Goal: Task Accomplishment & Management: Use online tool/utility

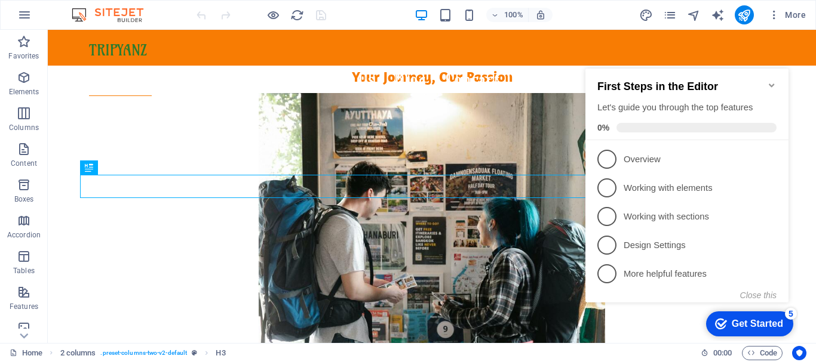
scroll to position [330, 0]
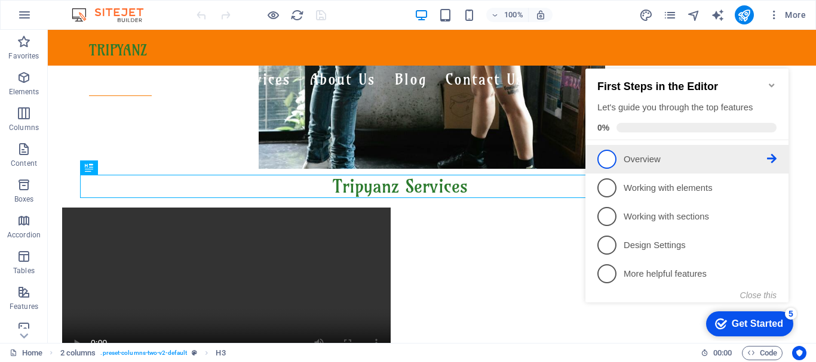
click at [764, 155] on p "Overview - incomplete" at bounding box center [694, 159] width 143 height 13
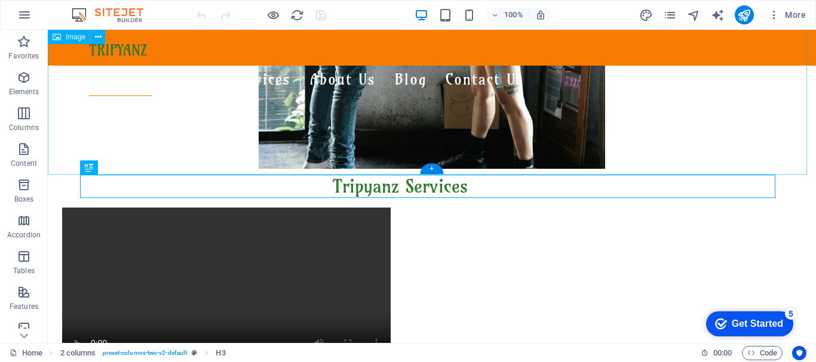
scroll to position [0, 0]
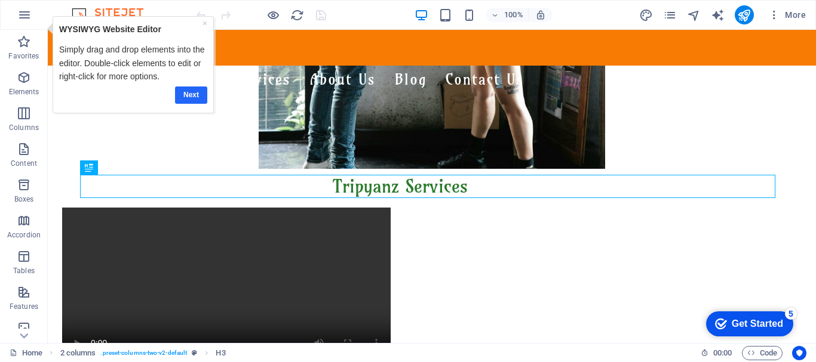
click at [192, 95] on link "Next" at bounding box center [190, 95] width 32 height 17
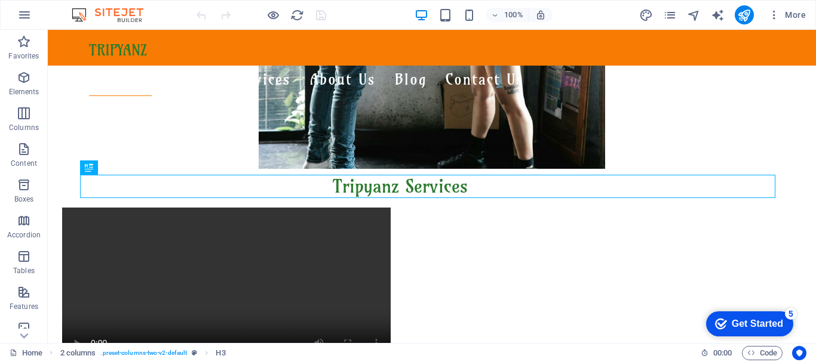
click at [733, 321] on div "Get Started" at bounding box center [756, 324] width 51 height 11
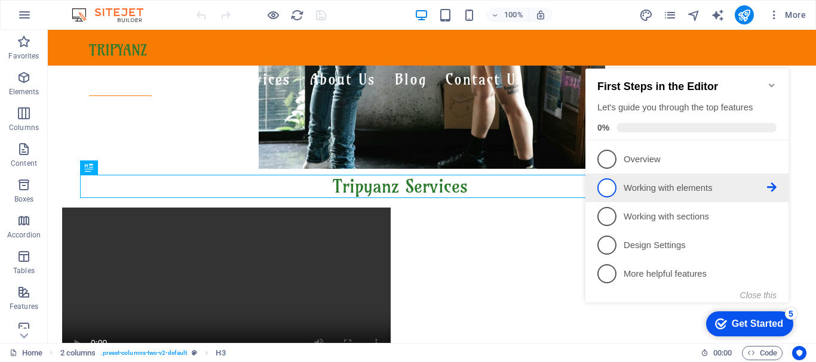
click at [770, 180] on link "2 Working with elements - incomplete" at bounding box center [686, 188] width 179 height 19
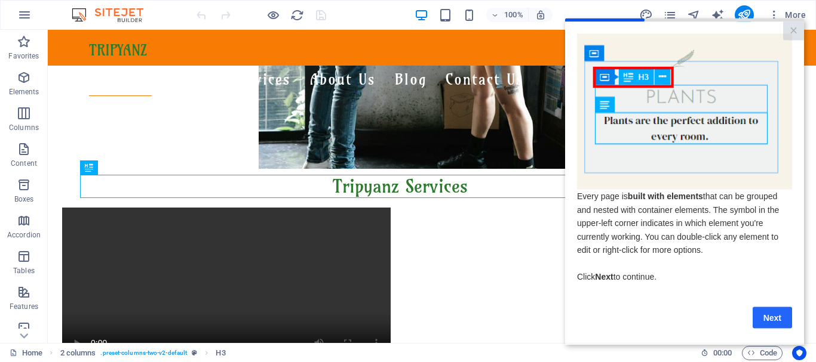
click at [772, 319] on link "Next" at bounding box center [771, 317] width 39 height 21
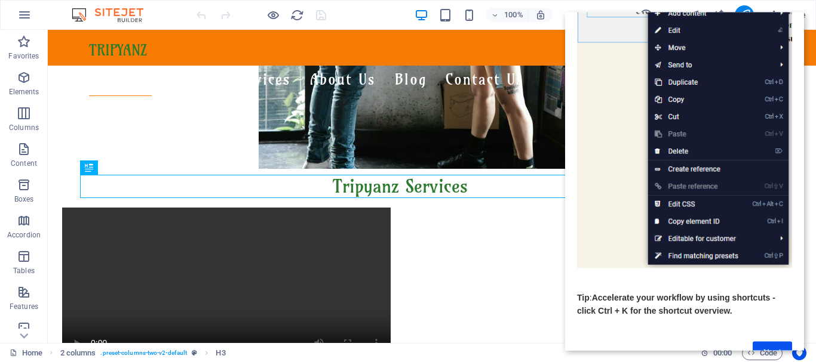
scroll to position [179, 0]
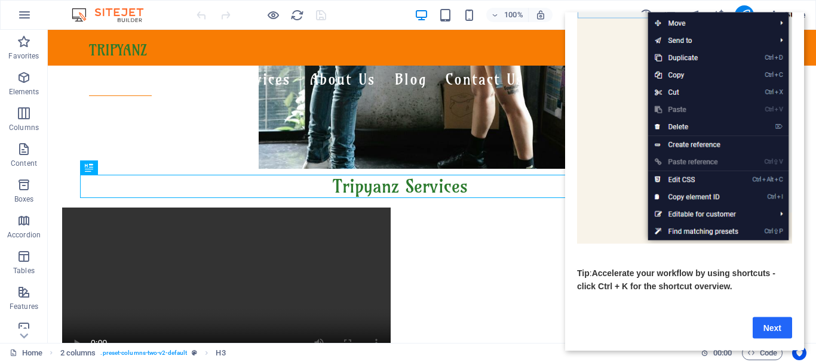
click at [775, 319] on link "Next" at bounding box center [771, 327] width 39 height 21
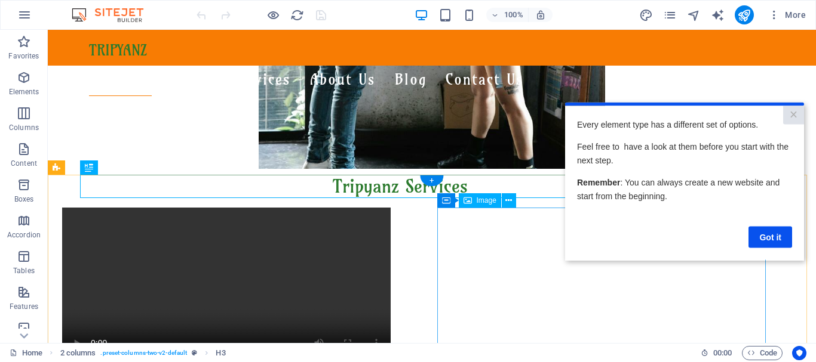
scroll to position [0, 0]
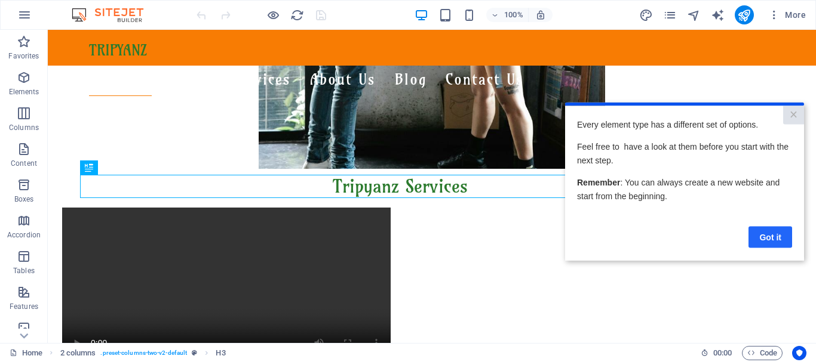
click at [761, 235] on link "Got it" at bounding box center [770, 236] width 44 height 21
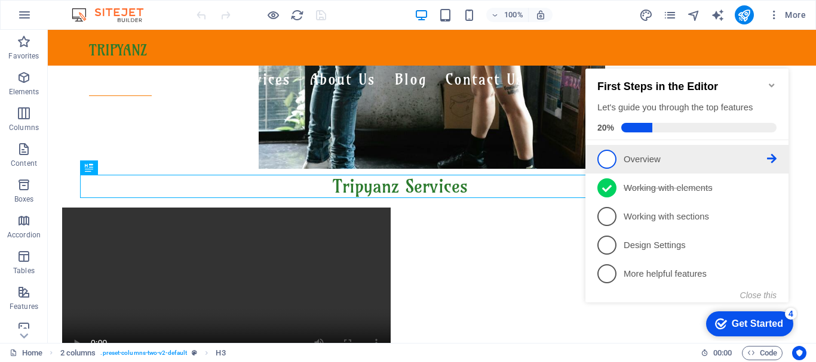
click at [737, 155] on p "Overview - incomplete" at bounding box center [694, 159] width 143 height 13
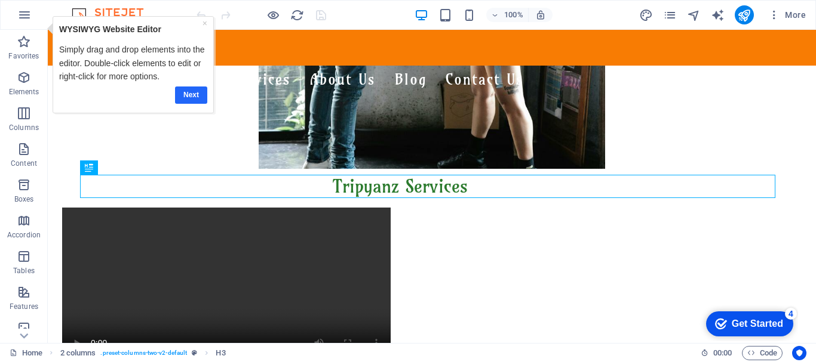
click at [182, 93] on link "Next" at bounding box center [190, 95] width 32 height 17
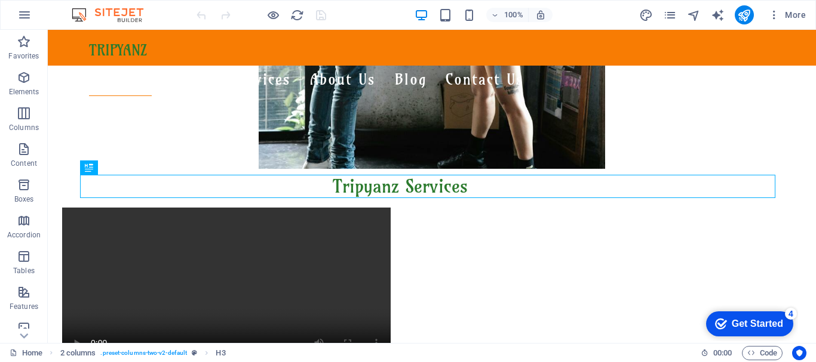
click at [769, 321] on div "Get Started" at bounding box center [756, 324] width 51 height 11
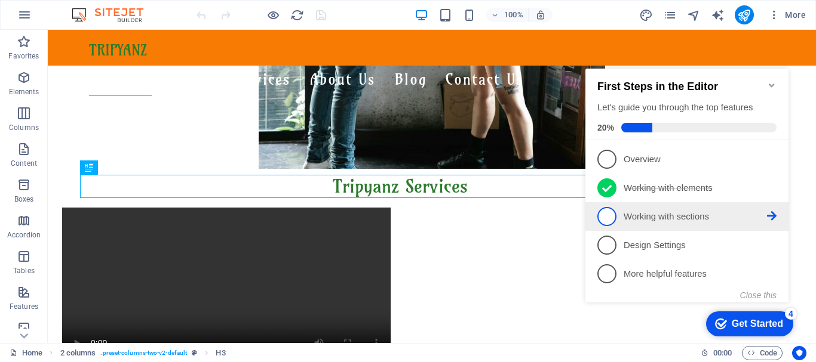
click at [754, 217] on p "Working with sections - incomplete" at bounding box center [694, 217] width 143 height 13
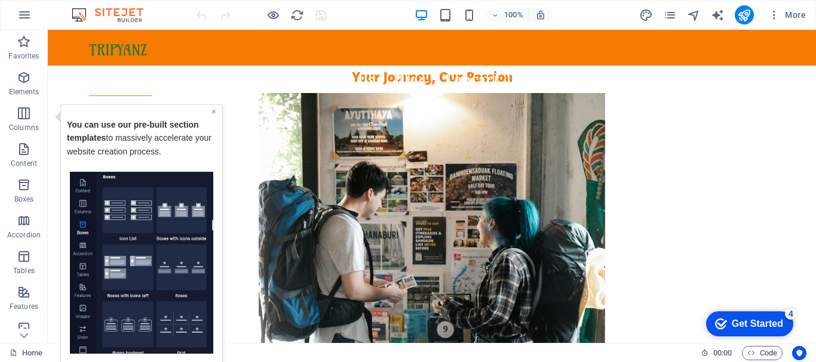
click at [212, 110] on link "×" at bounding box center [213, 111] width 5 height 10
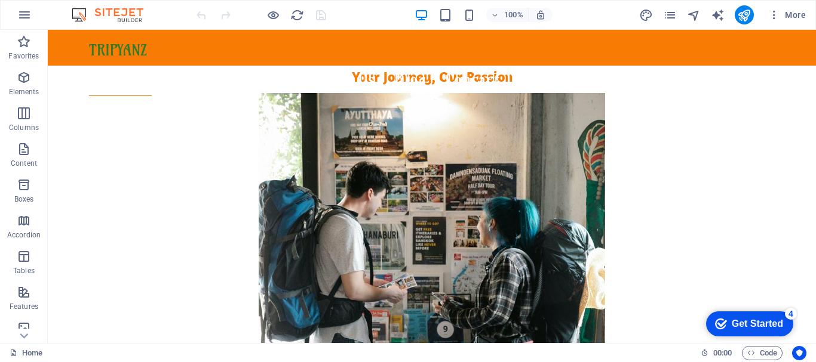
click at [751, 325] on div "Get Started" at bounding box center [756, 324] width 51 height 11
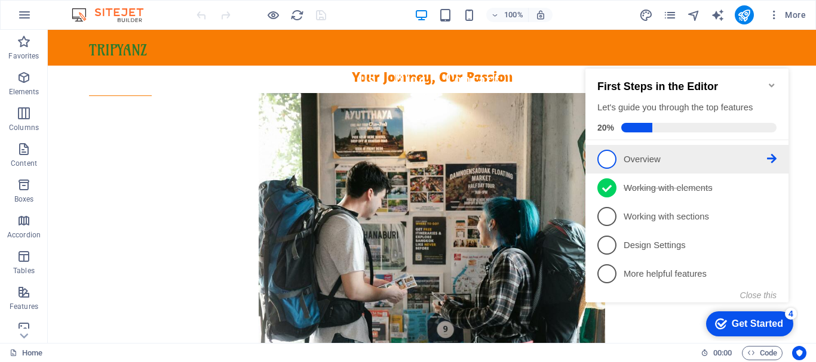
click at [762, 155] on p "Overview - incomplete" at bounding box center [694, 159] width 143 height 13
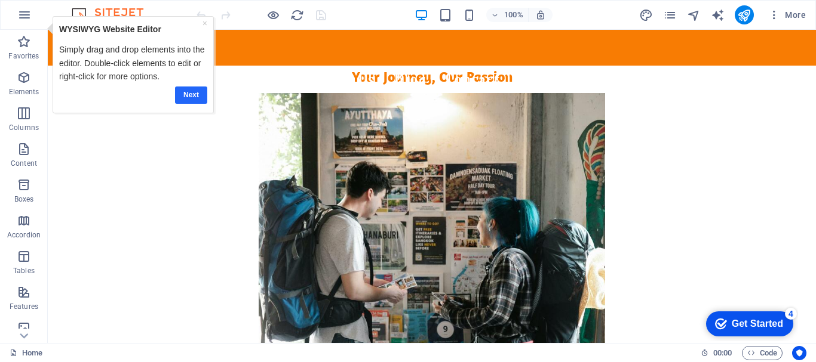
click at [190, 98] on link "Next" at bounding box center [190, 95] width 32 height 17
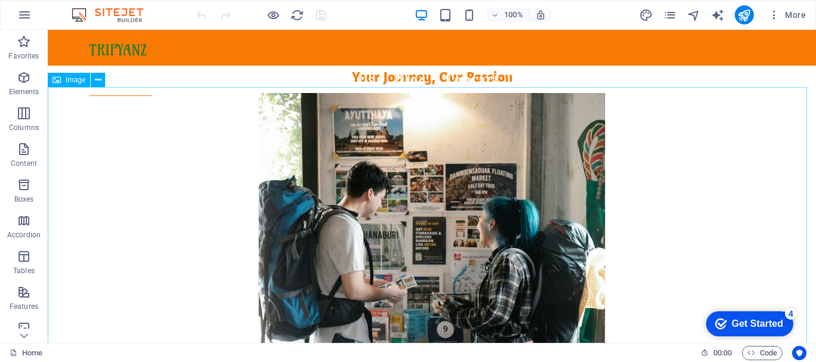
click at [76, 80] on span "Image" at bounding box center [76, 79] width 20 height 7
click at [98, 80] on icon at bounding box center [98, 80] width 7 height 13
click at [758, 316] on div "checkmark Get Started 4" at bounding box center [749, 324] width 87 height 25
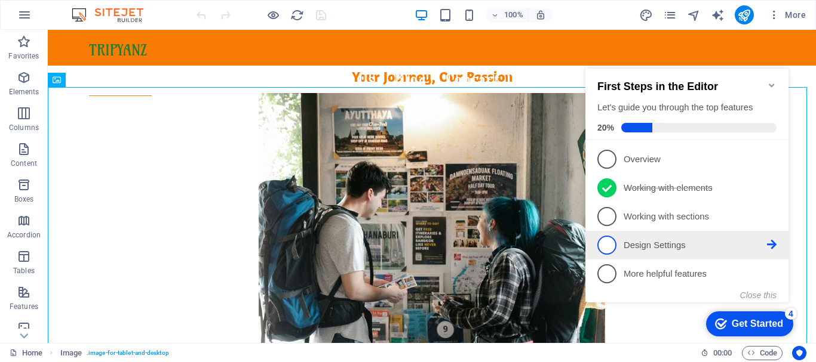
click at [659, 245] on p "Design Settings - incomplete" at bounding box center [694, 245] width 143 height 13
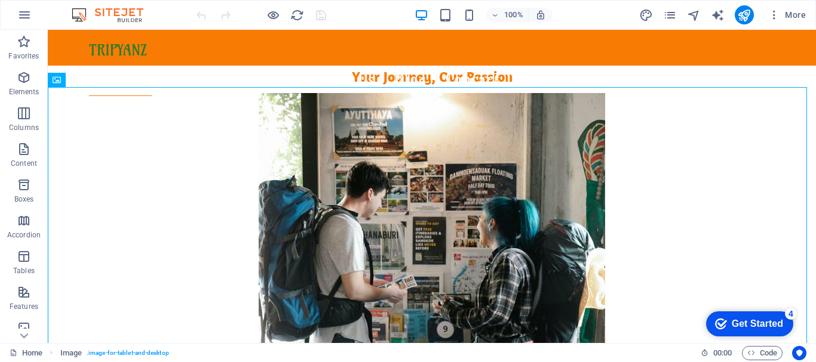
click at [739, 322] on div "Get Started" at bounding box center [756, 324] width 51 height 11
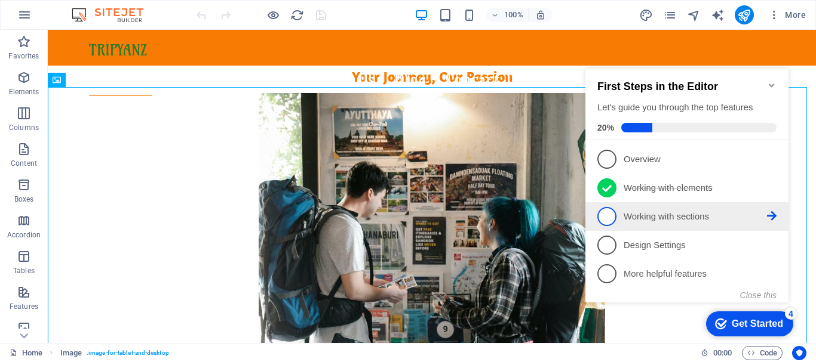
click at [610, 213] on span "3" at bounding box center [606, 216] width 19 height 19
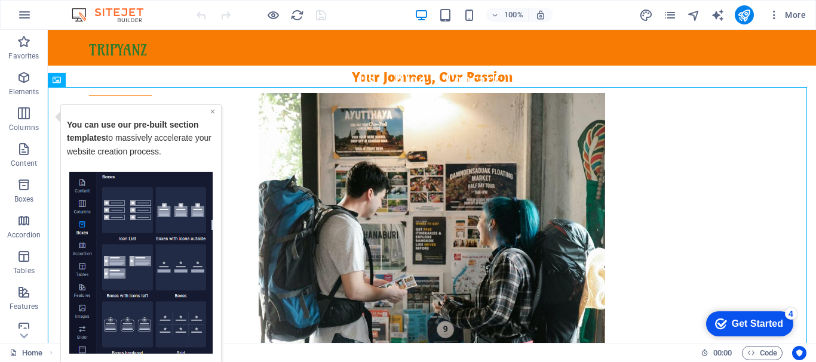
click at [214, 110] on link "×" at bounding box center [212, 111] width 5 height 10
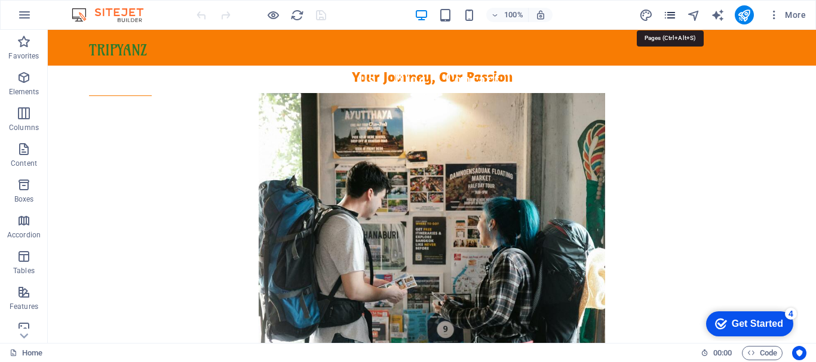
click at [668, 12] on icon "pages" at bounding box center [670, 15] width 14 height 14
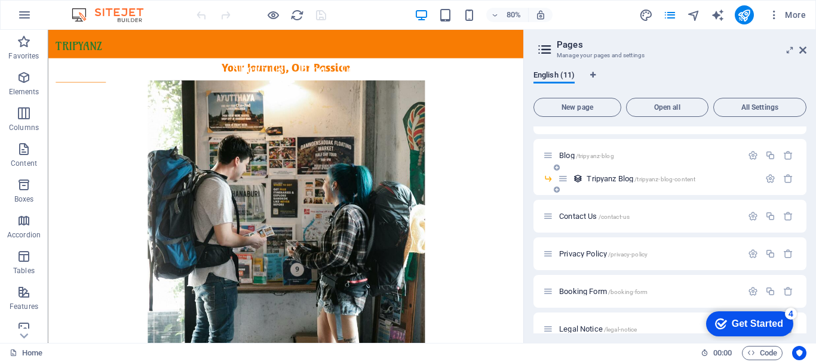
scroll to position [178, 0]
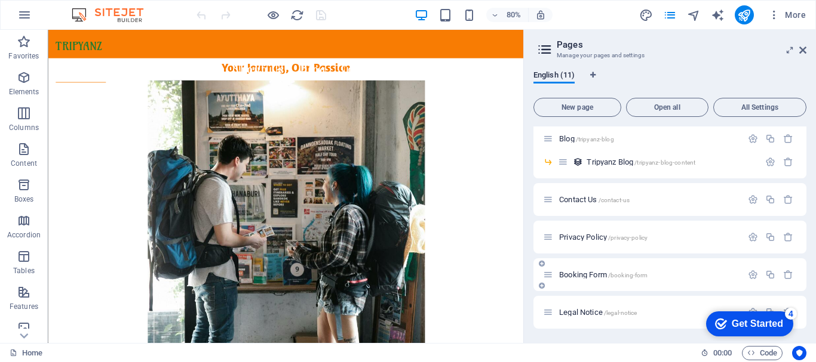
click at [597, 273] on span "Booking Form /booking-form" at bounding box center [603, 274] width 88 height 9
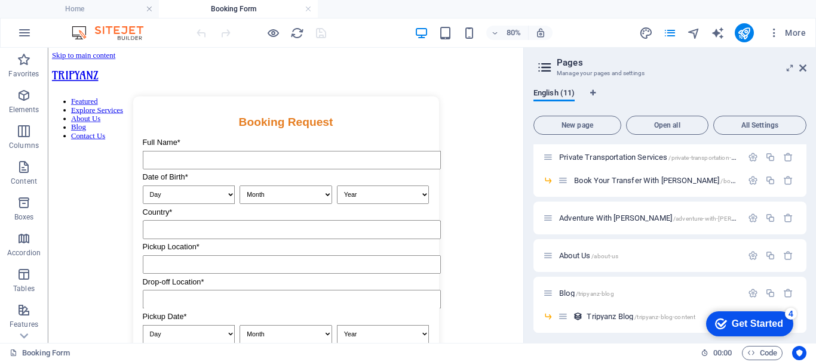
scroll to position [28, 0]
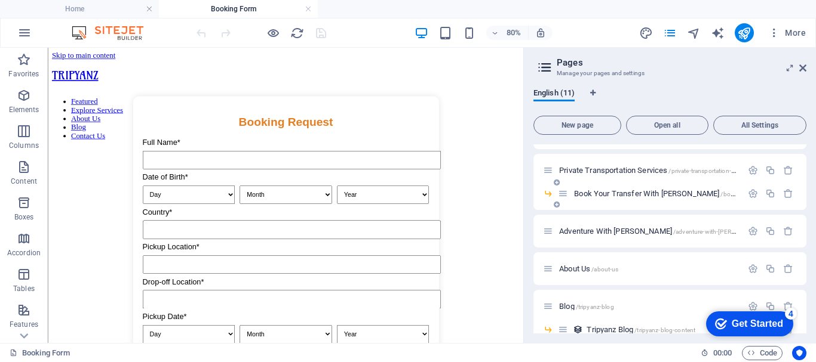
click at [645, 193] on span "Book Your Transfer With [PERSON_NAME] /book-your-transfer-with-tripyanz" at bounding box center [705, 193] width 262 height 9
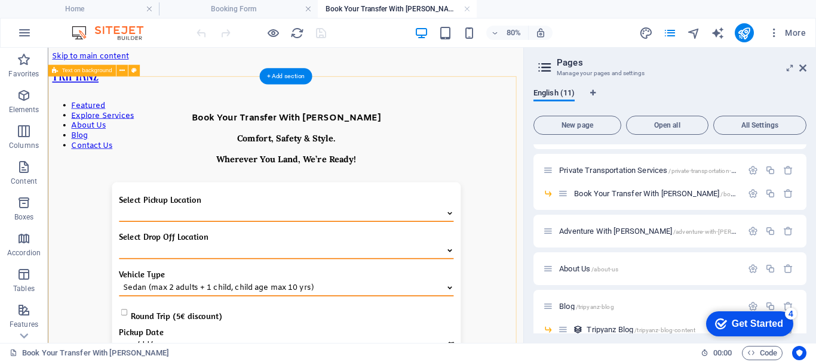
scroll to position [0, 0]
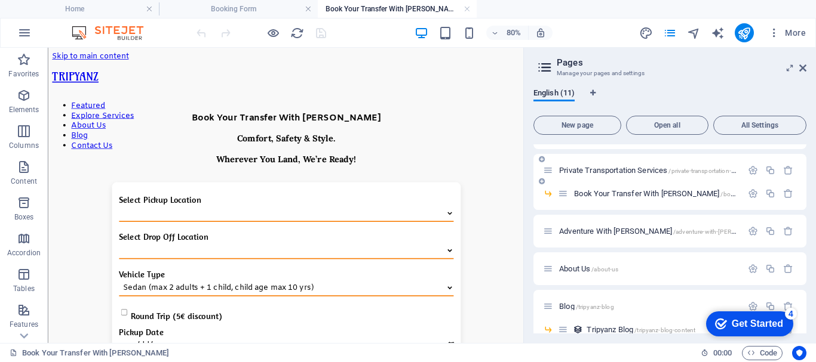
click at [608, 171] on span "Private Transportation Services /private-transportation-services" at bounding box center [655, 170] width 193 height 9
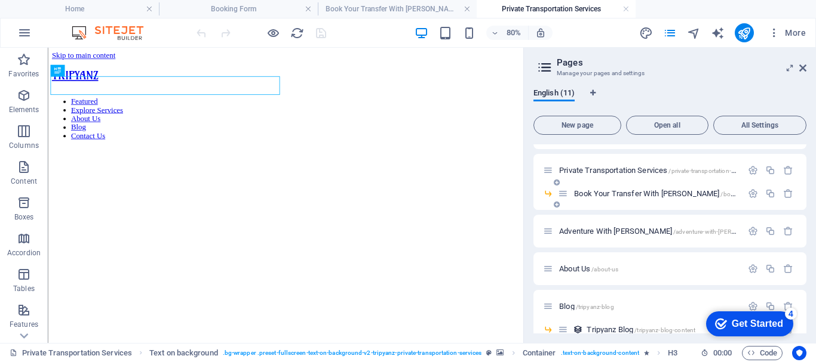
click at [643, 193] on span "Book Your Transfer With [PERSON_NAME] /book-your-transfer-with-tripyanz" at bounding box center [705, 193] width 262 height 9
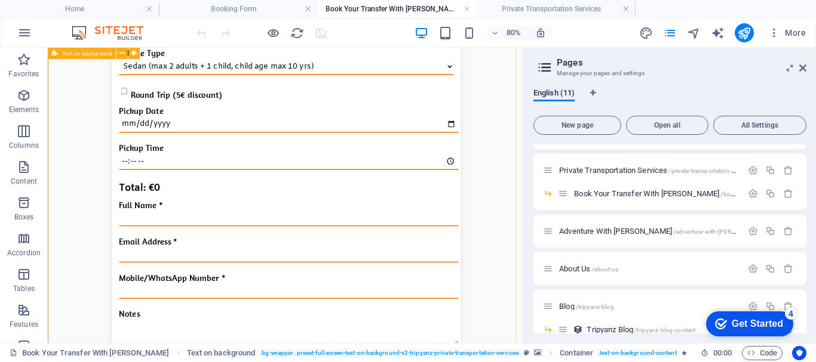
scroll to position [299, 0]
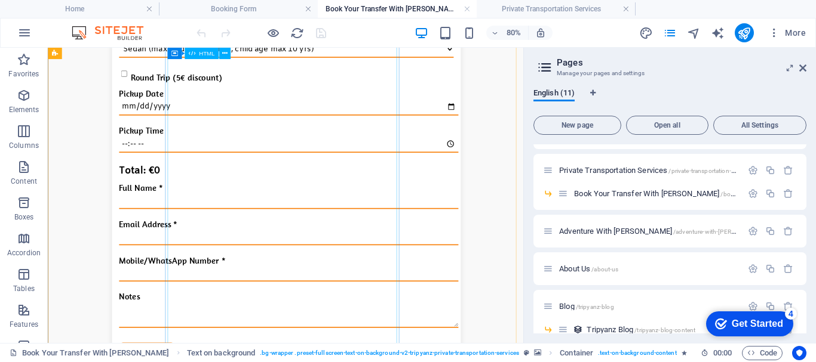
click at [469, 251] on div "Select Pickup Location Select Drop Off Location Vehicle Type Sedan (max 2 adult…" at bounding box center [345, 185] width 579 height 534
click at [470, 251] on div "Select Pickup Location Select Drop Off Location Vehicle Type Sedan (max 2 adult…" at bounding box center [345, 185] width 579 height 534
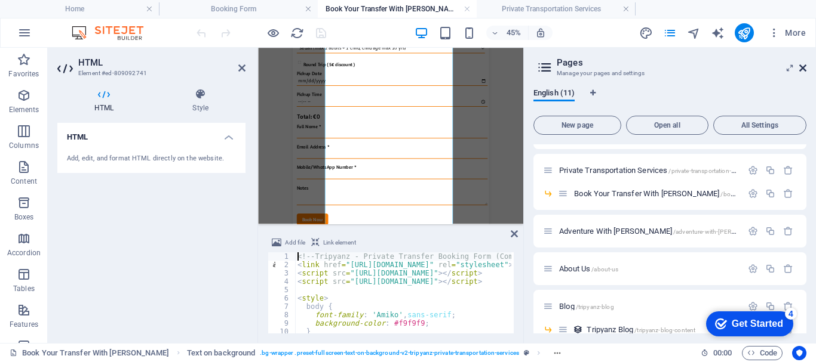
click at [803, 67] on icon at bounding box center [802, 68] width 7 height 10
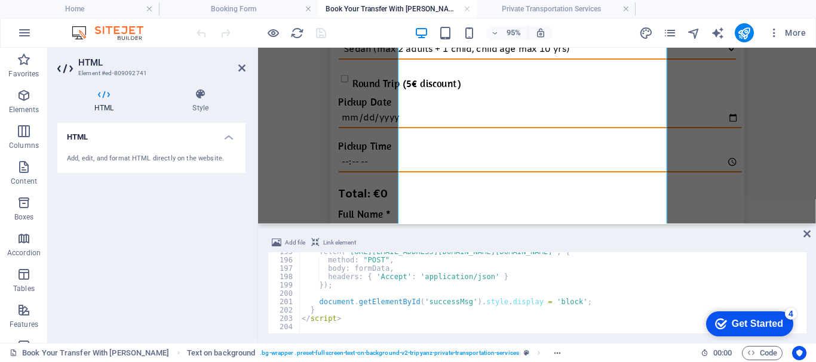
scroll to position [1627, 0]
click at [204, 91] on icon at bounding box center [200, 94] width 90 height 12
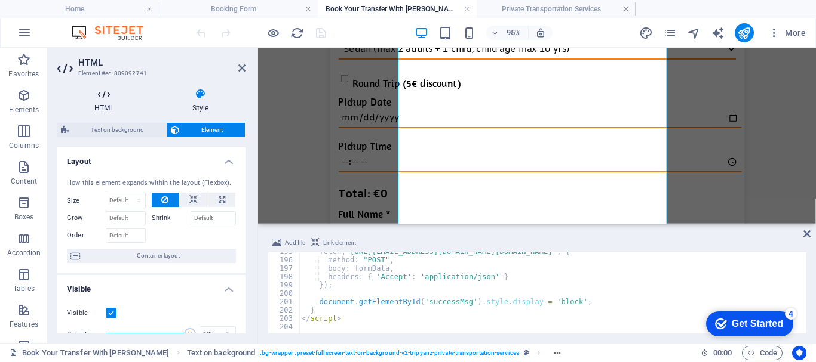
click at [107, 99] on icon at bounding box center [103, 94] width 93 height 12
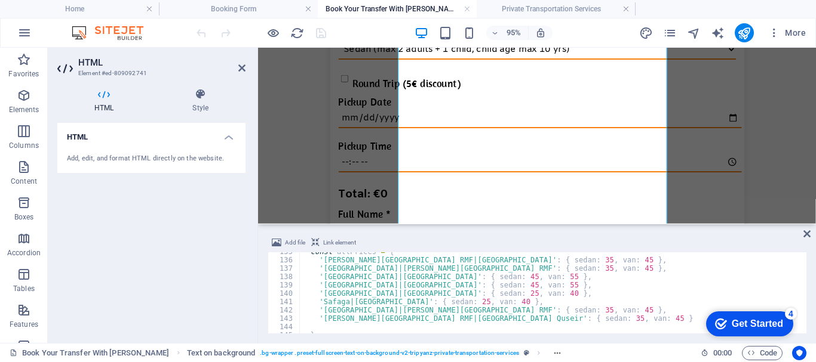
scroll to position [1125, 0]
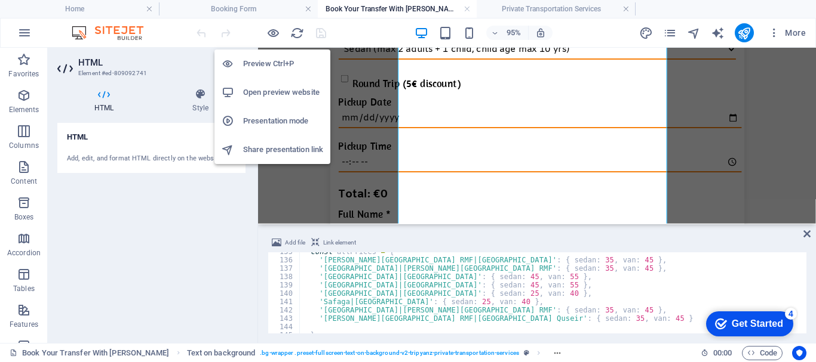
click at [282, 90] on h6 "Open preview website" at bounding box center [283, 92] width 80 height 14
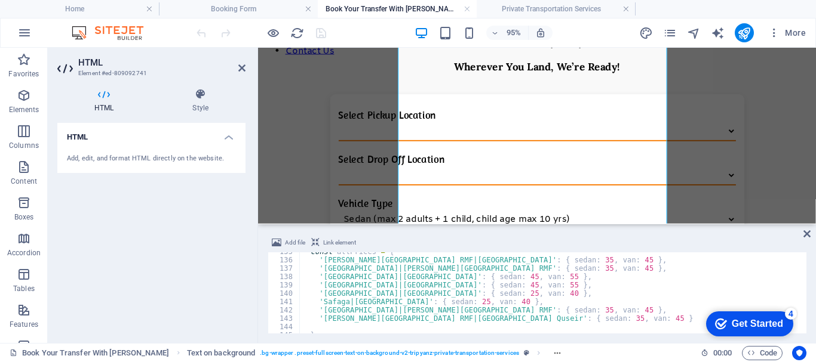
scroll to position [1161, 0]
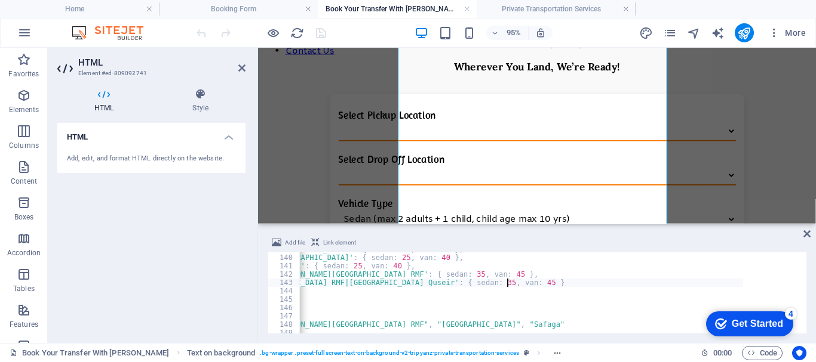
click at [637, 285] on div "'[GEOGRAPHIC_DATA]|[GEOGRAPHIC_DATA]' : { sedan : 45 , [GEOGRAPHIC_DATA] : 55 }…" at bounding box center [457, 293] width 572 height 96
type textarea "'[PERSON_NAME][GEOGRAPHIC_DATA] RMF|[GEOGRAPHIC_DATA] Quseir': { sedan: 35, van…"
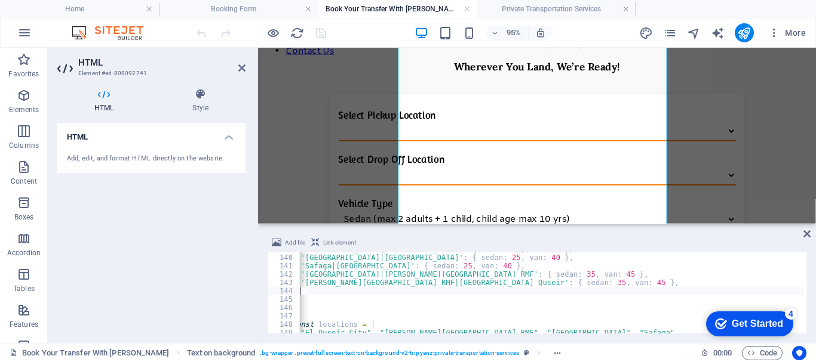
scroll to position [0, 19]
paste textarea "[GEOGRAPHIC_DATA] [GEOGRAPHIC_DATA] |"
click at [409, 291] on div "'[GEOGRAPHIC_DATA]|[GEOGRAPHIC_DATA]' : { sedan : 45 , [GEOGRAPHIC_DATA] : 55 }…" at bounding box center [567, 293] width 572 height 96
click at [410, 292] on div "'[GEOGRAPHIC_DATA]|[GEOGRAPHIC_DATA]' : { sedan : 45 , [GEOGRAPHIC_DATA] : 55 }…" at bounding box center [567, 293] width 572 height 96
paste textarea "[PERSON_NAME][GEOGRAPHIC_DATA] RMF |"
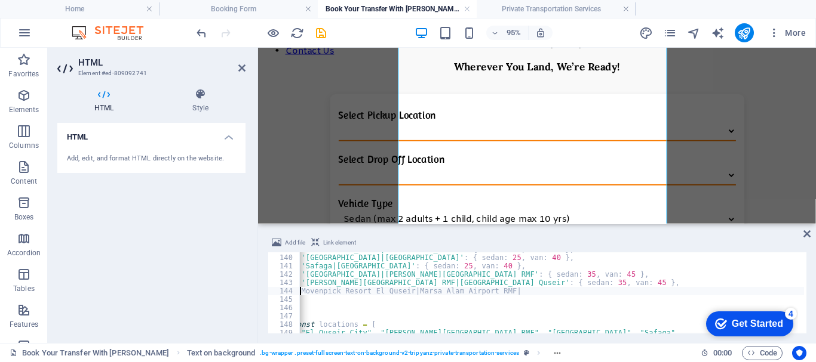
drag, startPoint x: 301, startPoint y: 291, endPoint x: 330, endPoint y: 294, distance: 28.8
click at [302, 291] on div "'[GEOGRAPHIC_DATA]|[GEOGRAPHIC_DATA]' : { sedan : 45 , [GEOGRAPHIC_DATA] : 55 }…" at bounding box center [567, 293] width 572 height 96
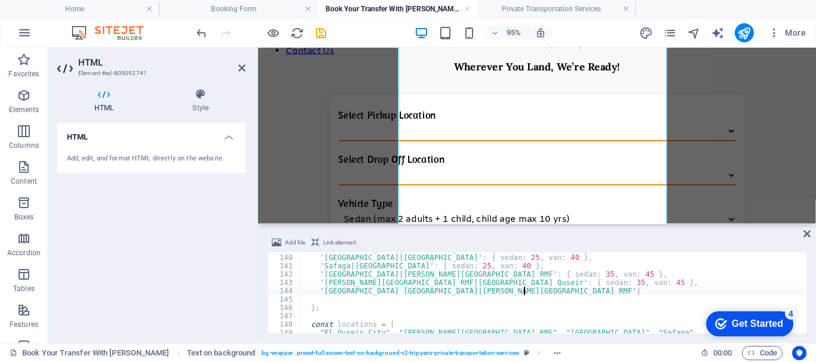
scroll to position [0, 18]
drag, startPoint x: 640, startPoint y: 284, endPoint x: 547, endPoint y: 285, distance: 93.2
click at [547, 285] on div "'[GEOGRAPHIC_DATA]|[GEOGRAPHIC_DATA]' : { sedan : 45 , [GEOGRAPHIC_DATA] : 55 }…" at bounding box center [586, 293] width 572 height 96
click at [533, 291] on div "'[GEOGRAPHIC_DATA]|[GEOGRAPHIC_DATA]' : { sedan : 45 , [GEOGRAPHIC_DATA] : 55 }…" at bounding box center [586, 293] width 572 height 96
paste textarea "{ sedan: 35, van: 45 },"
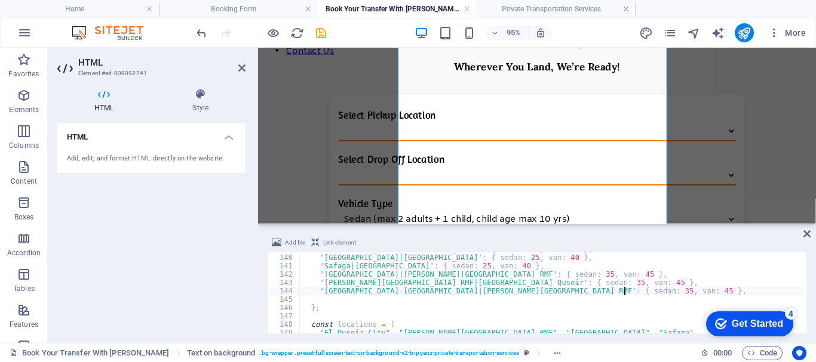
type textarea "'[GEOGRAPHIC_DATA] [GEOGRAPHIC_DATA]|[PERSON_NAME][GEOGRAPHIC_DATA] RMF': { sed…"
click at [339, 300] on div "'[GEOGRAPHIC_DATA]|[GEOGRAPHIC_DATA]' : { sedan : 45 , [GEOGRAPHIC_DATA] : 55 }…" at bounding box center [586, 293] width 572 height 96
paste textarea "[PERSON_NAME][GEOGRAPHIC_DATA] RMF |"
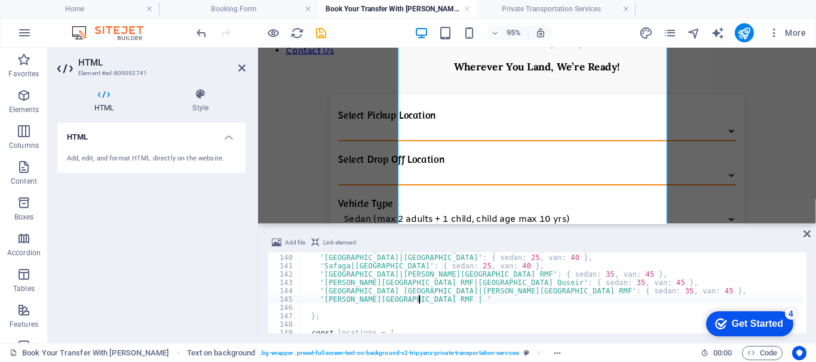
click at [414, 301] on div "'[GEOGRAPHIC_DATA]|[GEOGRAPHIC_DATA]' : { sedan : 45 , [GEOGRAPHIC_DATA] : 55 }…" at bounding box center [586, 293] width 572 height 96
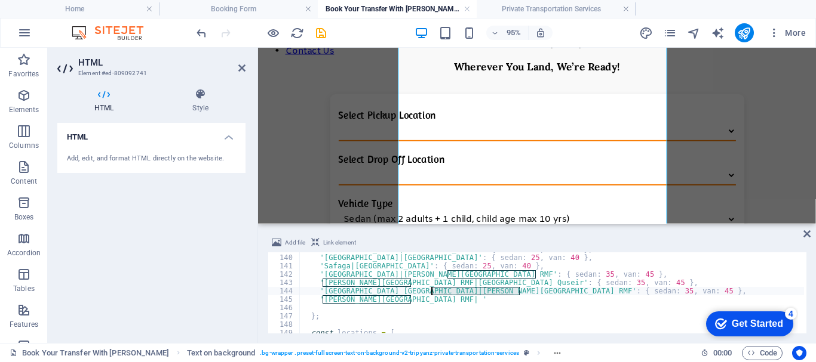
drag, startPoint x: 521, startPoint y: 290, endPoint x: 431, endPoint y: 290, distance: 90.2
click at [431, 290] on div "'[GEOGRAPHIC_DATA]|[GEOGRAPHIC_DATA]' : { sedan : 45 , [GEOGRAPHIC_DATA] : 55 }…" at bounding box center [586, 293] width 572 height 96
click at [415, 300] on div "'[GEOGRAPHIC_DATA]|[GEOGRAPHIC_DATA]' : { sedan : 45 , [GEOGRAPHIC_DATA] : 55 }…" at bounding box center [586, 293] width 572 height 96
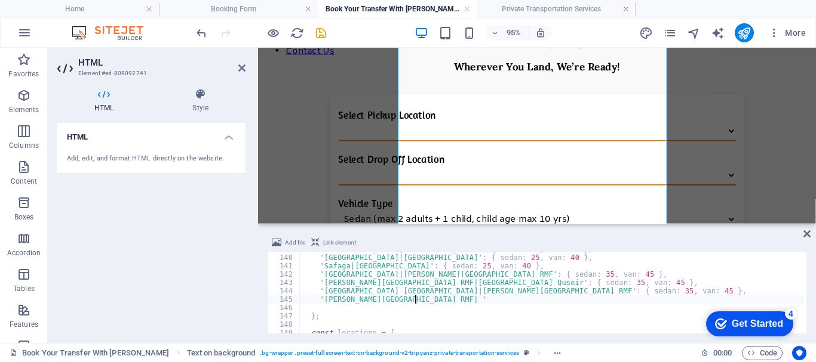
paste textarea "[PERSON_NAME][GEOGRAPHIC_DATA] RMF"
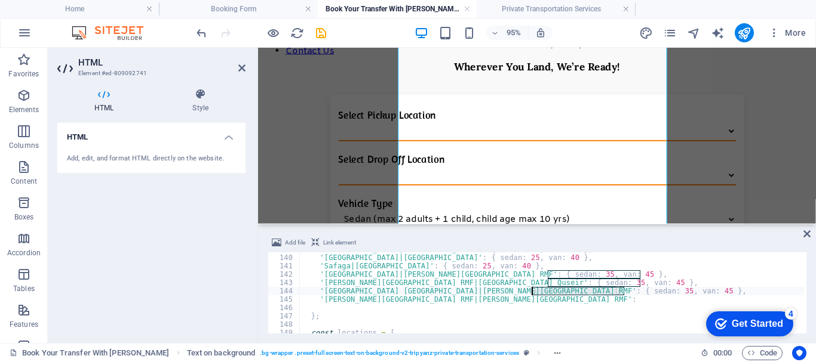
drag, startPoint x: 628, startPoint y: 291, endPoint x: 533, endPoint y: 293, distance: 95.5
click at [533, 293] on div "'[GEOGRAPHIC_DATA]|[GEOGRAPHIC_DATA]' : { sedan : 45 , [GEOGRAPHIC_DATA] : 55 }…" at bounding box center [586, 293] width 572 height 96
click at [515, 301] on div "'[GEOGRAPHIC_DATA]|[GEOGRAPHIC_DATA]' : { sedan : 45 , [GEOGRAPHIC_DATA] : 55 }…" at bounding box center [586, 293] width 572 height 96
paste textarea "{ sedan: 35, van: 45 },"
click at [517, 302] on div "'[GEOGRAPHIC_DATA]|[GEOGRAPHIC_DATA]' : { sedan : 45 , [GEOGRAPHIC_DATA] : 55 }…" at bounding box center [586, 293] width 572 height 96
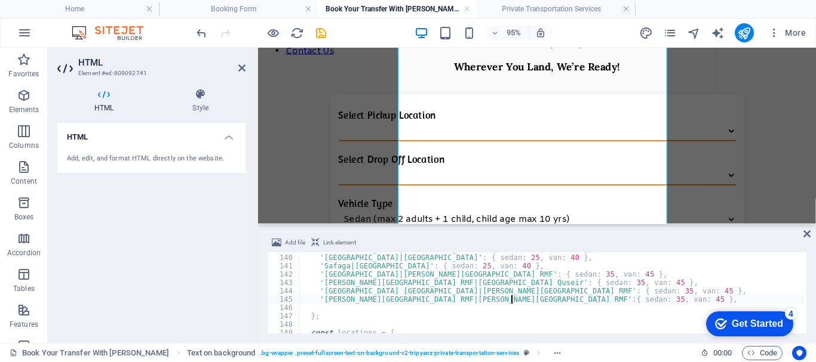
type textarea "'[PERSON_NAME][GEOGRAPHIC_DATA] RMF|[PERSON_NAME][GEOGRAPHIC_DATA] RMF': { seda…"
paste textarea "[GEOGRAPHIC_DATA] [GEOGRAPHIC_DATA] |"
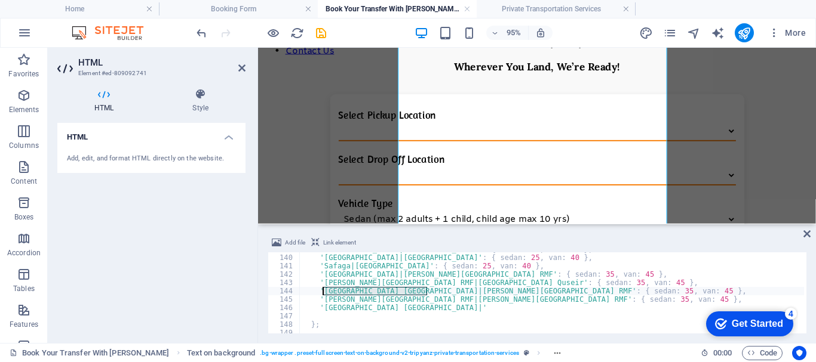
drag, startPoint x: 427, startPoint y: 291, endPoint x: 324, endPoint y: 293, distance: 103.3
click at [324, 293] on div "'[GEOGRAPHIC_DATA]|[GEOGRAPHIC_DATA]' : { sedan : 45 , [GEOGRAPHIC_DATA] : 55 }…" at bounding box center [586, 293] width 572 height 96
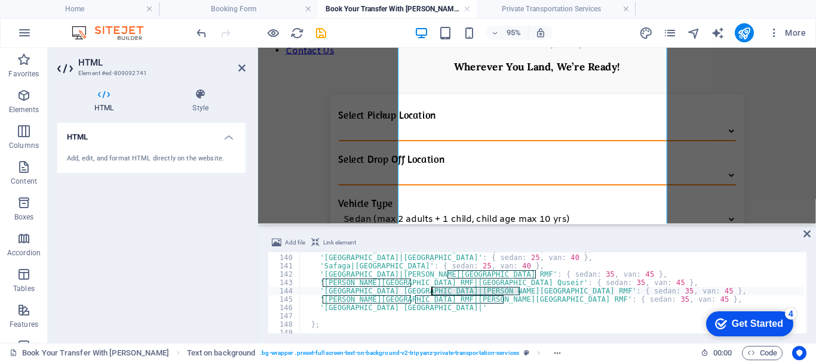
drag, startPoint x: 518, startPoint y: 290, endPoint x: 432, endPoint y: 290, distance: 86.0
click at [432, 290] on div "'[GEOGRAPHIC_DATA]|[GEOGRAPHIC_DATA]' : { sedan : 45 , [GEOGRAPHIC_DATA] : 55 }…" at bounding box center [586, 293] width 572 height 96
paste textarea "ovenpick Resort [GEOGRAPHIC_DATA]"
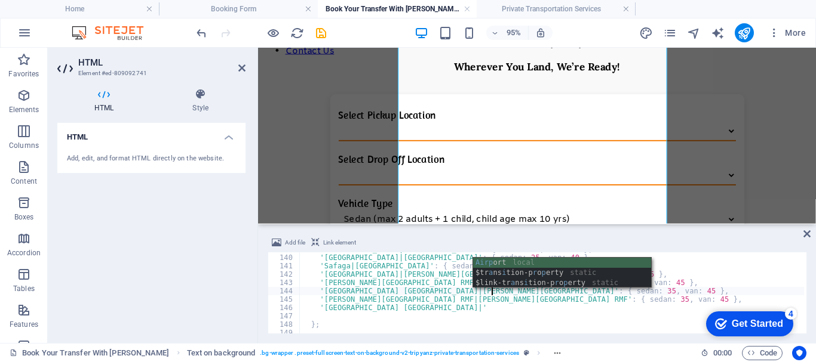
scroll to position [0, 16]
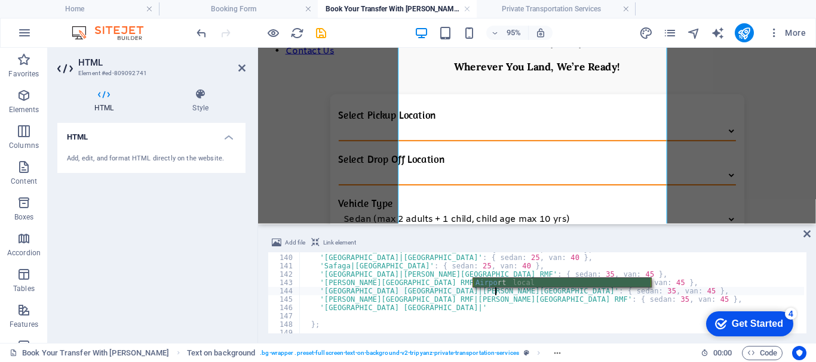
click at [527, 282] on div "Airpo rt local" at bounding box center [562, 293] width 178 height 30
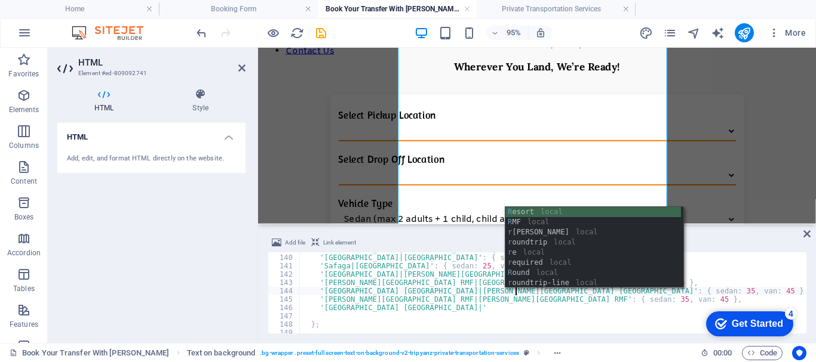
scroll to position [0, 17]
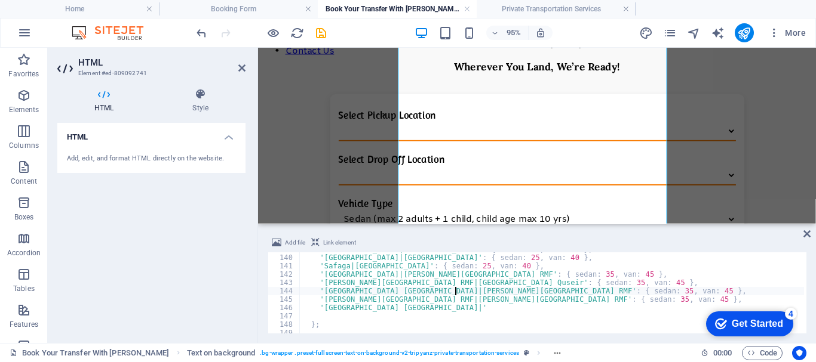
click at [456, 295] on div "'[GEOGRAPHIC_DATA]|[GEOGRAPHIC_DATA]' : { sedan : 45 , [GEOGRAPHIC_DATA] : 55 }…" at bounding box center [586, 293] width 572 height 96
drag, startPoint x: 502, startPoint y: 299, endPoint x: 429, endPoint y: 298, distance: 73.5
click at [428, 299] on div "'[GEOGRAPHIC_DATA]|[GEOGRAPHIC_DATA]' : { sedan : 45 , [GEOGRAPHIC_DATA] : 55 }…" at bounding box center [586, 293] width 572 height 96
click at [498, 303] on div "'[GEOGRAPHIC_DATA]|[GEOGRAPHIC_DATA]' : { sedan : 45 , [GEOGRAPHIC_DATA] : 55 }…" at bounding box center [552, 293] width 504 height 81
click at [502, 299] on div "'[GEOGRAPHIC_DATA]|[GEOGRAPHIC_DATA]' : { sedan : 45 , [GEOGRAPHIC_DATA] : 55 }…" at bounding box center [586, 293] width 572 height 96
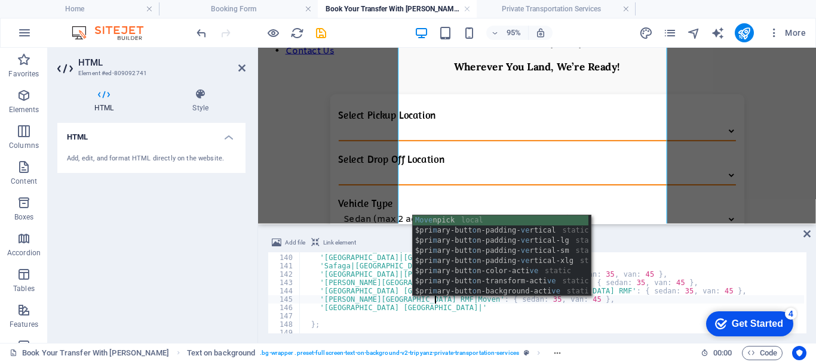
scroll to position [0, 11]
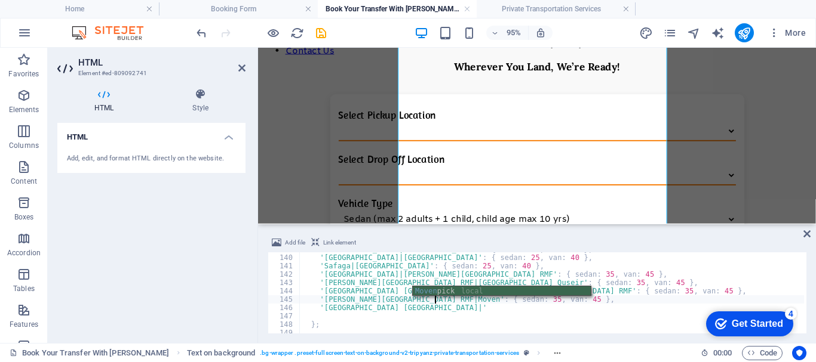
click at [467, 291] on div "Moven pick local" at bounding box center [502, 302] width 178 height 30
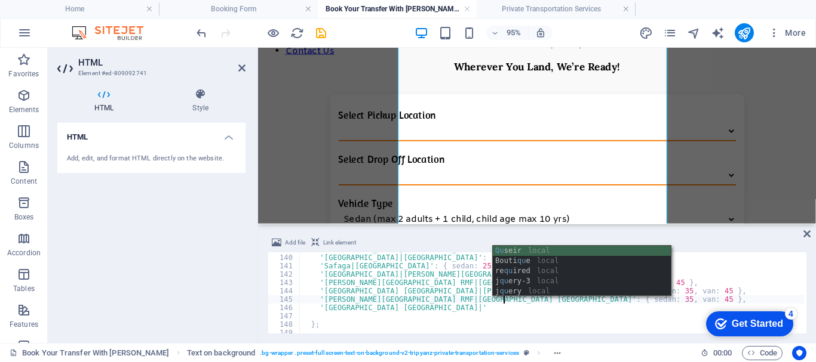
scroll to position [0, 17]
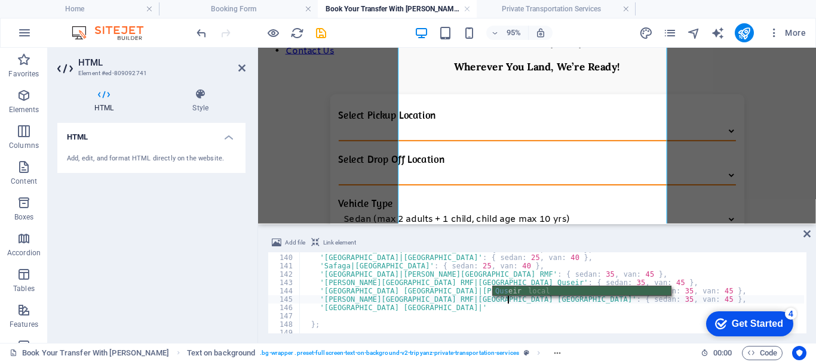
click at [508, 288] on div "Qus eir local" at bounding box center [582, 302] width 178 height 30
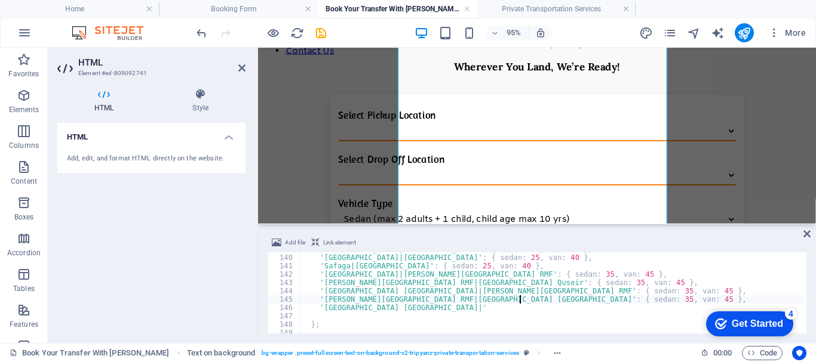
click at [474, 307] on div "'[GEOGRAPHIC_DATA]|[GEOGRAPHIC_DATA]' : { sedan : 45 , [GEOGRAPHIC_DATA] : 55 }…" at bounding box center [586, 293] width 572 height 96
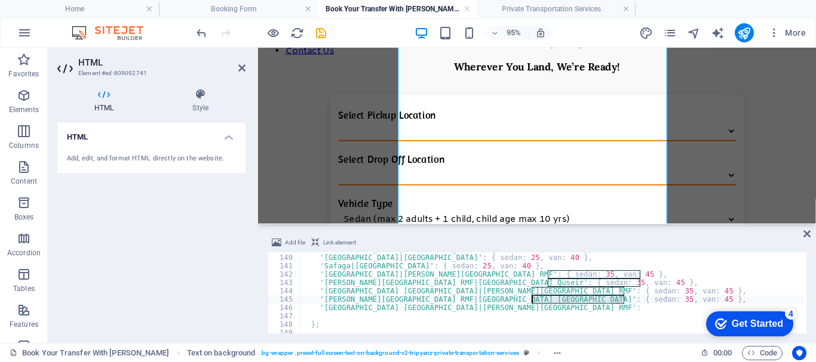
drag, startPoint x: 623, startPoint y: 300, endPoint x: 532, endPoint y: 299, distance: 90.8
click at [532, 299] on div "'[GEOGRAPHIC_DATA]|[GEOGRAPHIC_DATA]' : { sedan : 45 , [GEOGRAPHIC_DATA] : 55 }…" at bounding box center [586, 293] width 572 height 96
click at [576, 310] on div "'[GEOGRAPHIC_DATA]|[GEOGRAPHIC_DATA]' : { sedan : 45 , [GEOGRAPHIC_DATA] : 55 }…" at bounding box center [586, 293] width 572 height 96
paste textarea "{ sedan: 35, van: 45 },"
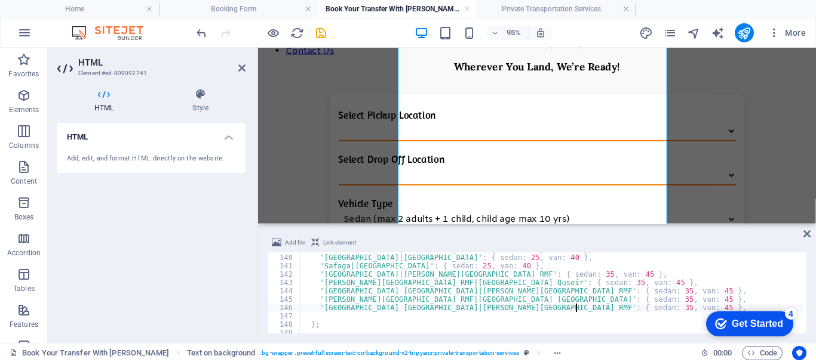
drag, startPoint x: 575, startPoint y: 309, endPoint x: 591, endPoint y: 328, distance: 25.1
click at [577, 309] on div "'[GEOGRAPHIC_DATA]|[GEOGRAPHIC_DATA]' : { sedan : 45 , [GEOGRAPHIC_DATA] : 55 }…" at bounding box center [586, 293] width 572 height 96
type textarea "'[GEOGRAPHIC_DATA] [GEOGRAPHIC_DATA]|[PERSON_NAME][GEOGRAPHIC_DATA] RMF': { sed…"
drag, startPoint x: 672, startPoint y: 309, endPoint x: 8, endPoint y: 25, distance: 722.0
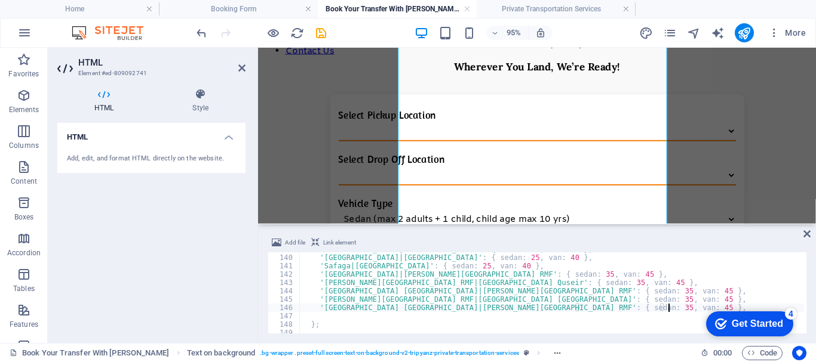
click at [672, 309] on div "'[GEOGRAPHIC_DATA]|[GEOGRAPHIC_DATA]' : { sedan : 45 , [GEOGRAPHIC_DATA] : 55 }…" at bounding box center [586, 293] width 572 height 96
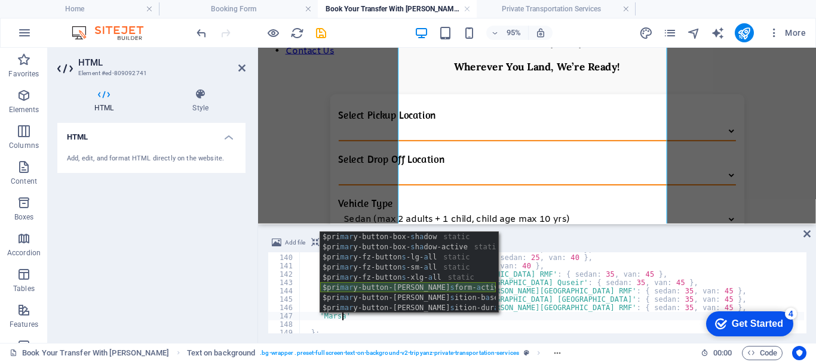
scroll to position [0, 0]
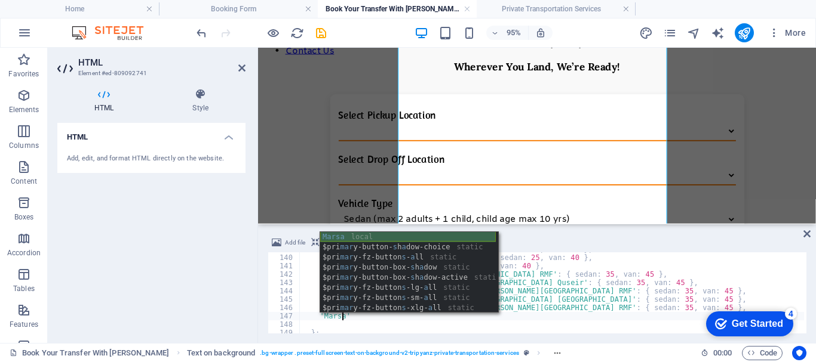
click at [386, 236] on div "Marsa local $pri mar y-button- s h a dow-choice static $pri mar y-fz-button s -…" at bounding box center [408, 283] width 176 height 102
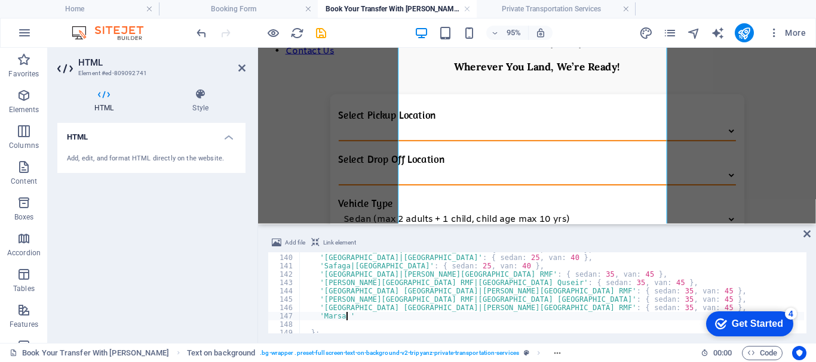
scroll to position [0, 4]
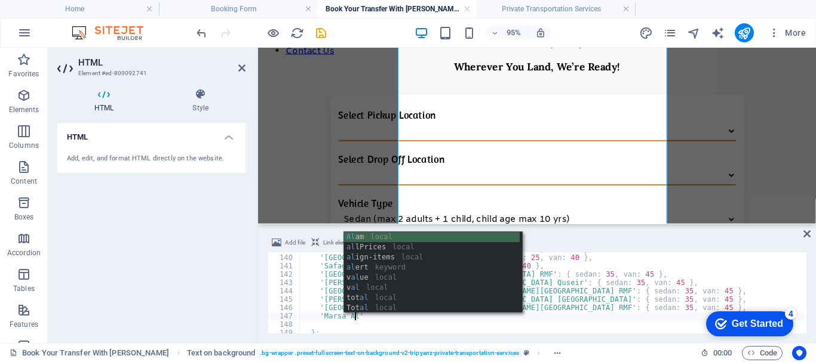
click at [388, 236] on div "Al am local al lPrices local al ign-items local al ert keyword v al ue local v …" at bounding box center [432, 283] width 176 height 102
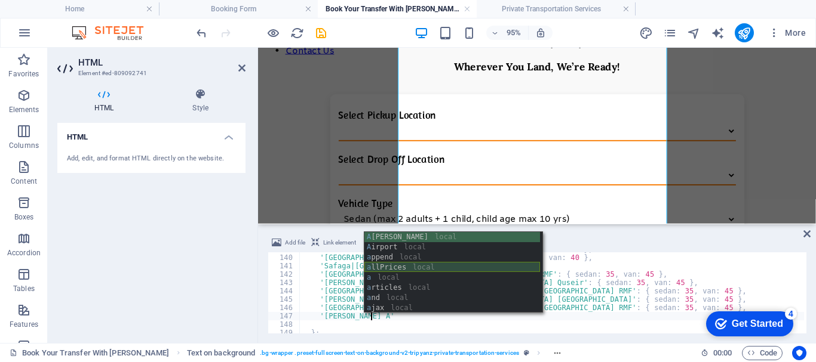
scroll to position [0, 5]
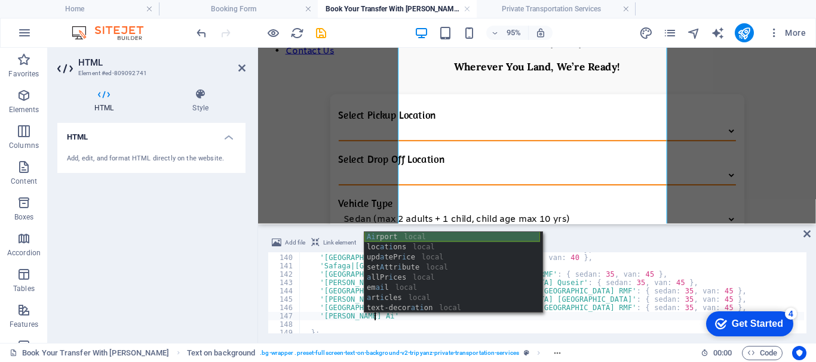
click at [401, 236] on div "Ai rport local loc a t i ons local upd a tePr i ce local set A ttr i bute local…" at bounding box center [452, 283] width 176 height 102
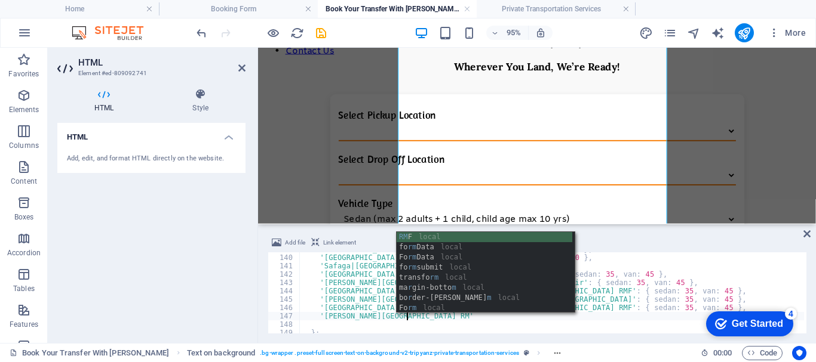
scroll to position [0, 8]
click at [436, 236] on div "RMF local $p r i m ary- f f-button-lg static $p r i m ary- f f-button-sm static…" at bounding box center [484, 283] width 176 height 102
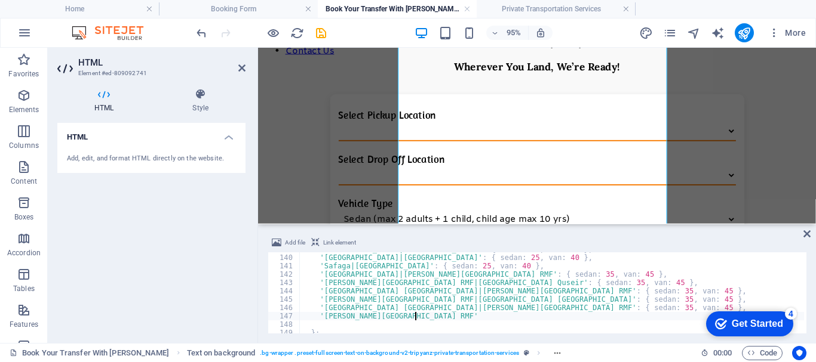
click at [420, 312] on div "'[GEOGRAPHIC_DATA]|[GEOGRAPHIC_DATA]' : { sedan : 45 , [GEOGRAPHIC_DATA] : 55 }…" at bounding box center [586, 293] width 572 height 96
click at [411, 299] on div "'[GEOGRAPHIC_DATA]|[GEOGRAPHIC_DATA]' : { sedan : 45 , [GEOGRAPHIC_DATA] : 55 }…" at bounding box center [586, 293] width 572 height 96
click at [414, 315] on div "'[GEOGRAPHIC_DATA]|[GEOGRAPHIC_DATA]' : { sedan : 45 , [GEOGRAPHIC_DATA] : 55 }…" at bounding box center [586, 293] width 572 height 96
click at [411, 316] on div "'[GEOGRAPHIC_DATA]|[GEOGRAPHIC_DATA]' : { sedan : 45 , [GEOGRAPHIC_DATA] : 55 }…" at bounding box center [586, 293] width 572 height 96
paste textarea "|"
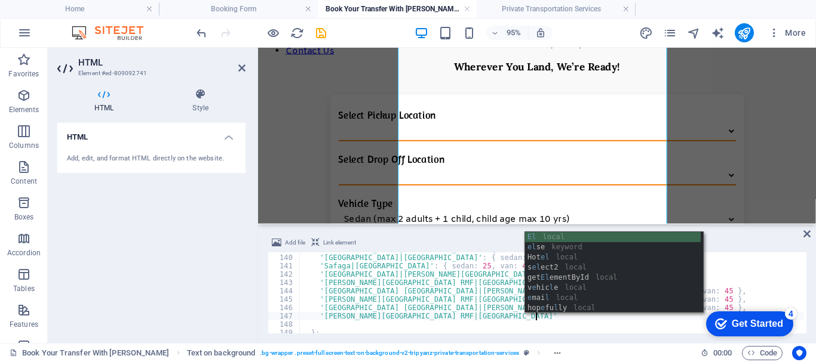
scroll to position [0, 19]
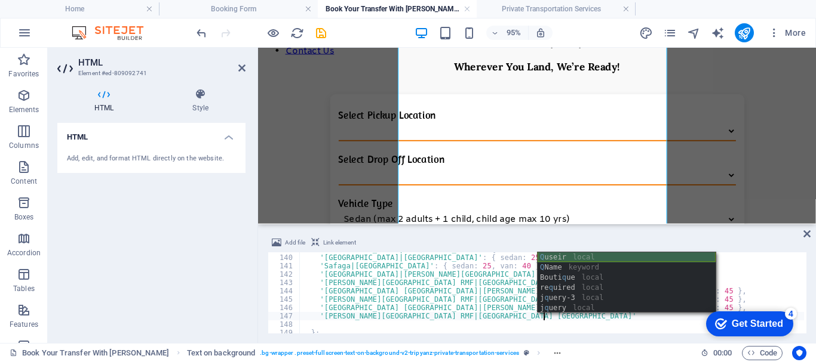
click at [579, 257] on div "Q useir local Q Name keyword Bouti q ue local re q uired local j q uery-3 local…" at bounding box center [626, 293] width 178 height 81
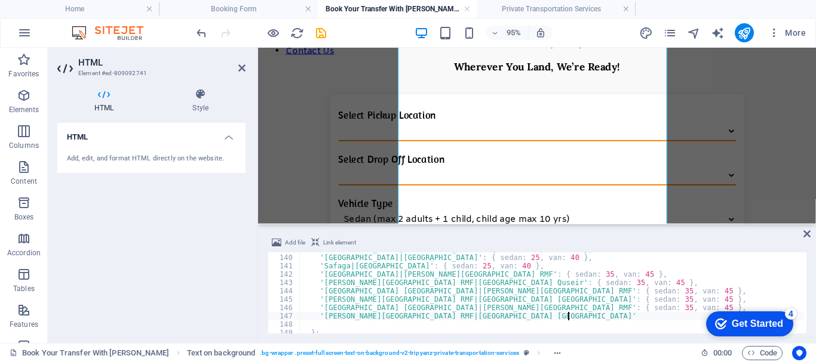
click at [576, 315] on div "'[GEOGRAPHIC_DATA]|[GEOGRAPHIC_DATA]' : { sedan : 45 , [GEOGRAPHIC_DATA] : 55 }…" at bounding box center [586, 293] width 572 height 96
paste textarea "|"
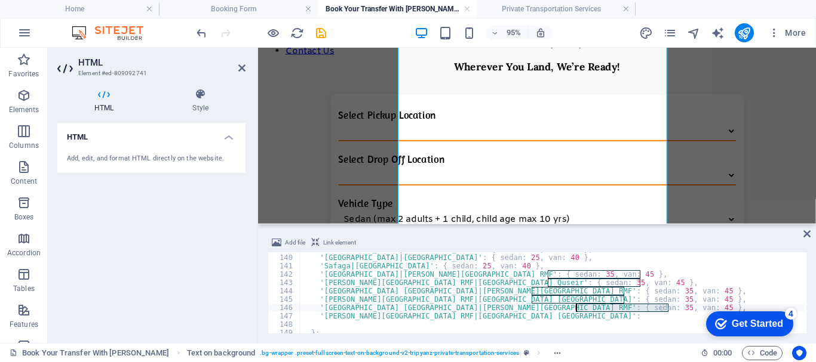
drag, startPoint x: 670, startPoint y: 310, endPoint x: 576, endPoint y: 306, distance: 93.8
click at [576, 306] on div "'[GEOGRAPHIC_DATA]|[GEOGRAPHIC_DATA]' : { sedan : 45 , [GEOGRAPHIC_DATA] : 55 }…" at bounding box center [586, 293] width 572 height 96
click at [575, 317] on div "'[GEOGRAPHIC_DATA]|[GEOGRAPHIC_DATA]' : { sedan : 45 , [GEOGRAPHIC_DATA] : 55 }…" at bounding box center [586, 293] width 572 height 96
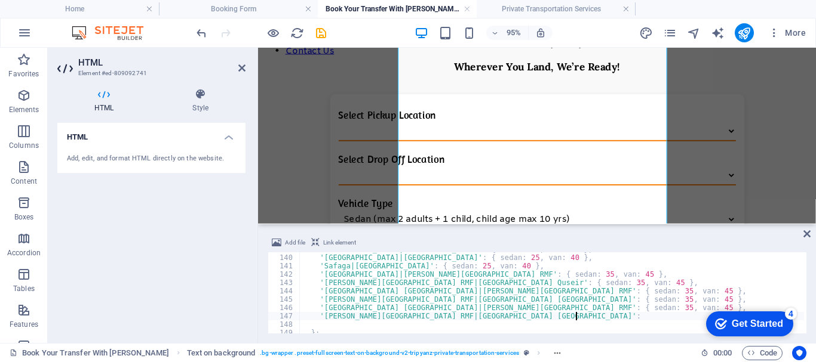
paste textarea "{ sedan: 35, van: 45 },"
type textarea "'[PERSON_NAME][GEOGRAPHIC_DATA] RMF|[GEOGRAPHIC_DATA] [GEOGRAPHIC_DATA]': { sed…"
click at [323, 32] on icon "save" at bounding box center [321, 33] width 14 height 14
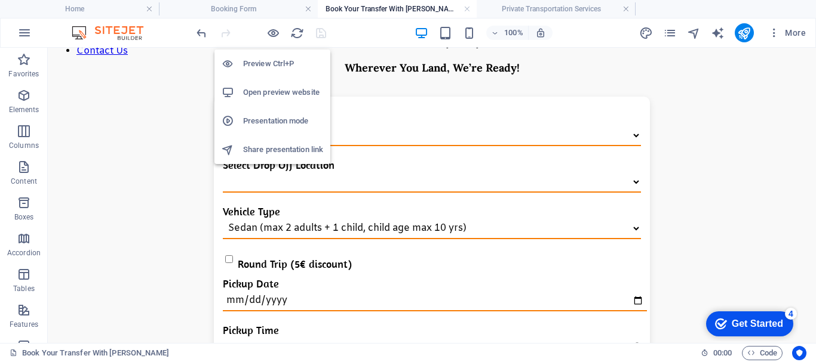
click at [275, 90] on h6 "Open preview website" at bounding box center [283, 92] width 80 height 14
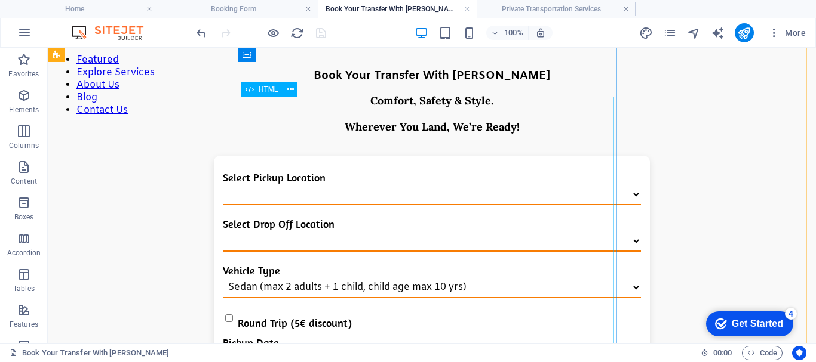
scroll to position [60, 0]
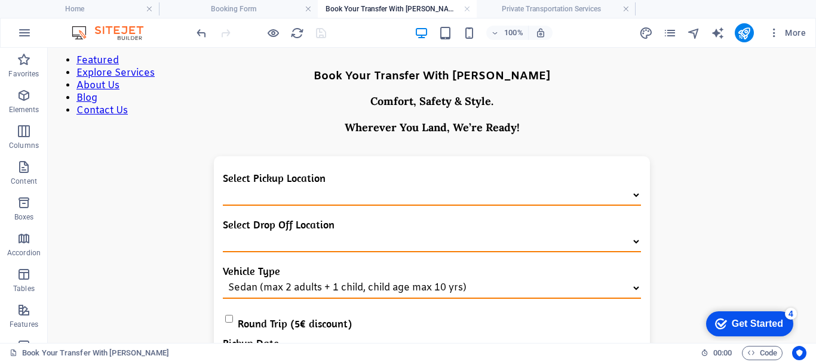
click at [352, 34] on div "100% More" at bounding box center [502, 32] width 616 height 19
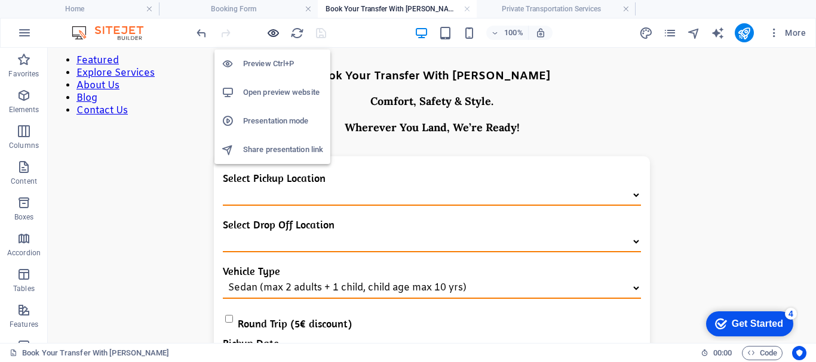
click at [276, 30] on icon "button" at bounding box center [273, 33] width 14 height 14
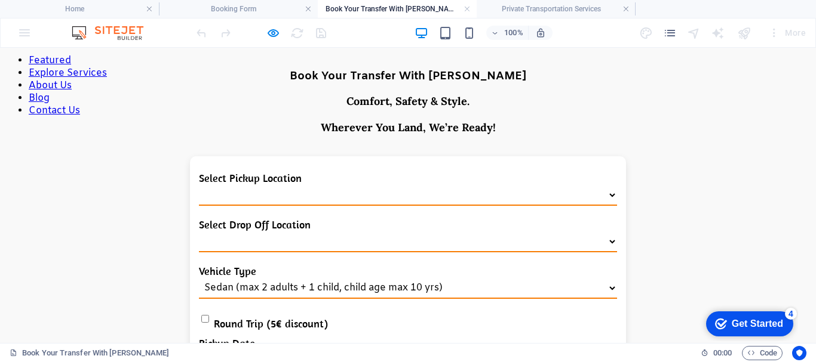
click at [407, 185] on select "Select Pickup Location" at bounding box center [408, 195] width 418 height 21
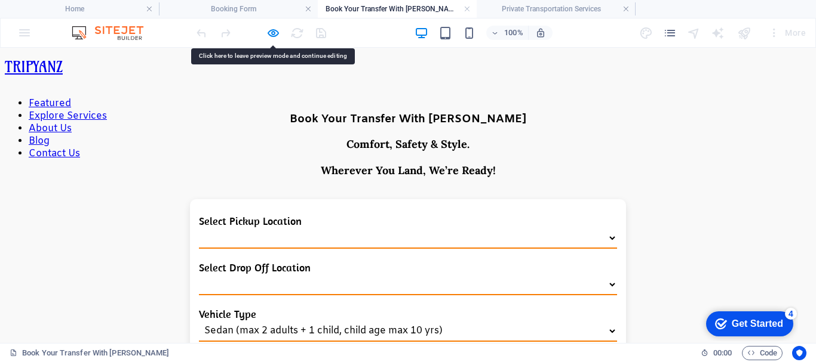
scroll to position [0, 0]
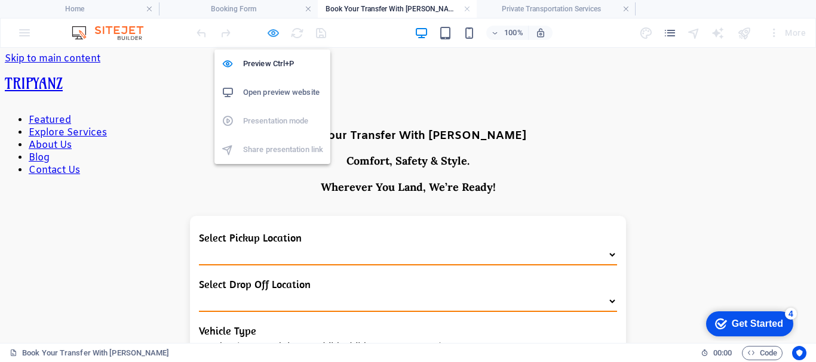
click at [275, 35] on icon "button" at bounding box center [273, 33] width 14 height 14
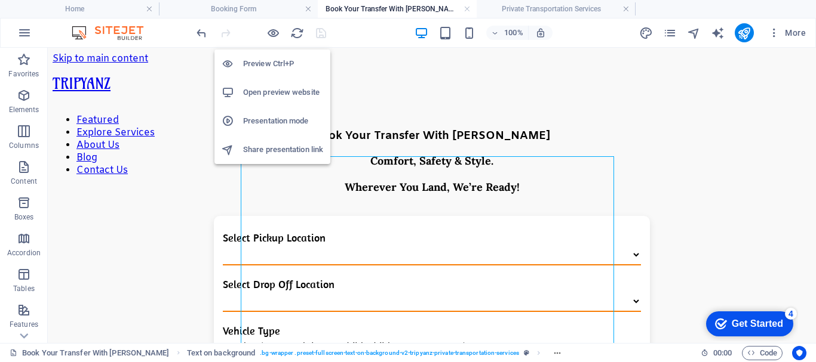
click at [273, 62] on h6 "Preview Ctrl+P" at bounding box center [283, 64] width 80 height 14
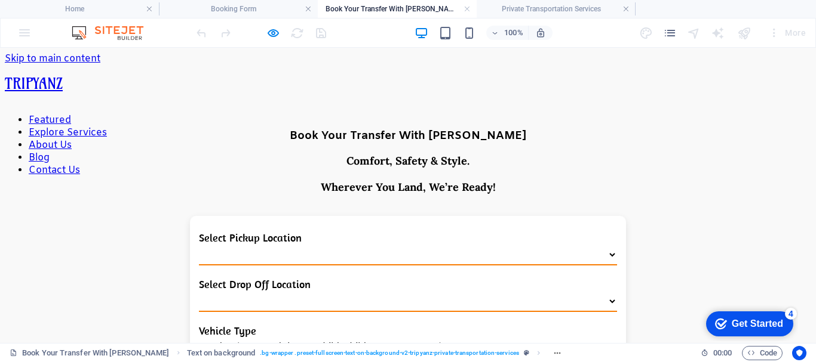
click at [398, 245] on select "Select Pickup Location" at bounding box center [408, 255] width 418 height 21
click at [588, 245] on select "Select Pickup Location" at bounding box center [408, 255] width 418 height 21
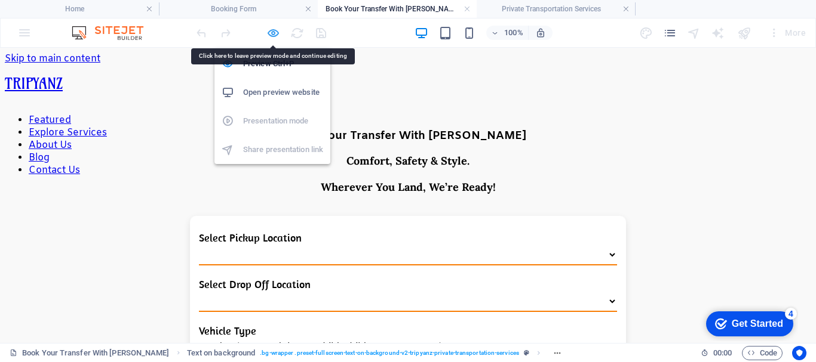
click at [273, 35] on icon "button" at bounding box center [273, 33] width 14 height 14
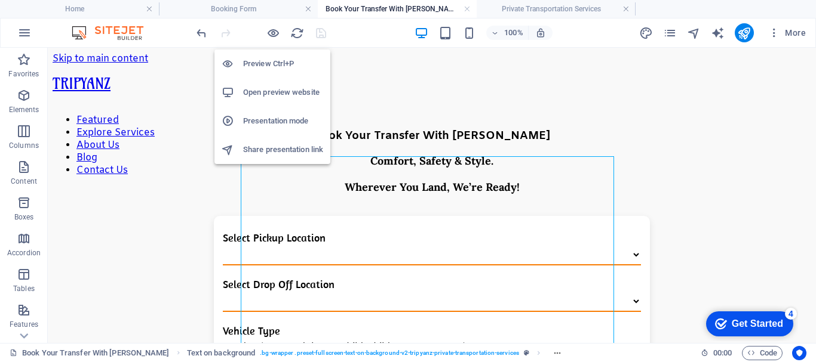
click at [274, 119] on h6 "Presentation mode" at bounding box center [283, 121] width 80 height 14
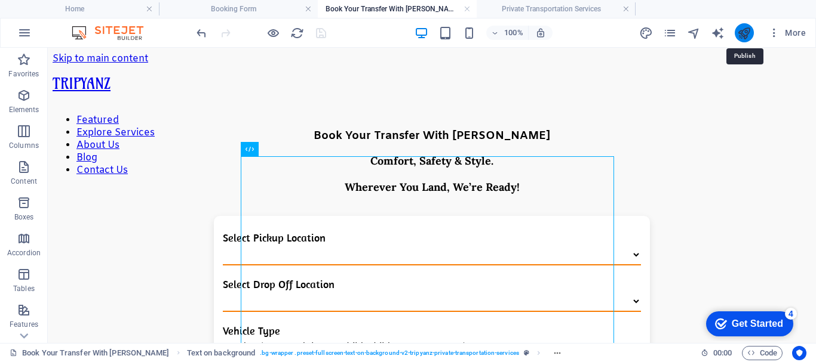
click at [745, 30] on icon "publish" at bounding box center [744, 33] width 14 height 14
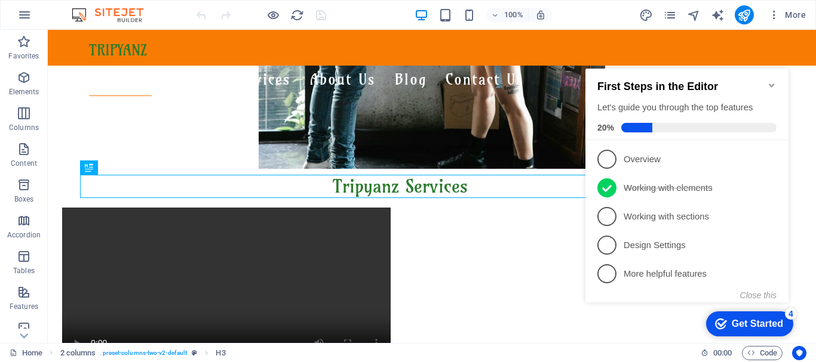
click at [772, 82] on icon "Minimize checklist" at bounding box center [772, 86] width 10 height 10
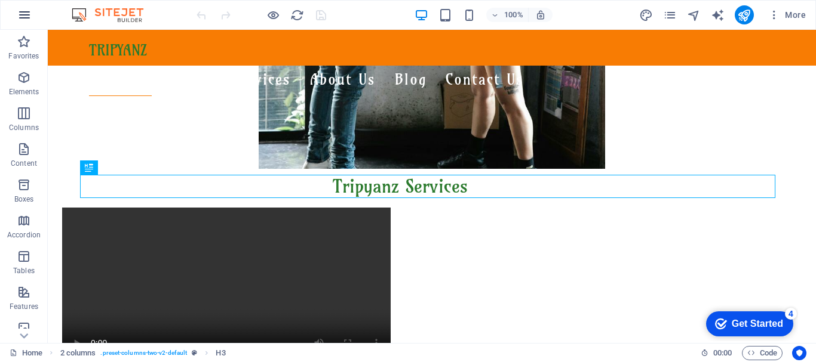
click at [22, 12] on icon "button" at bounding box center [24, 15] width 14 height 14
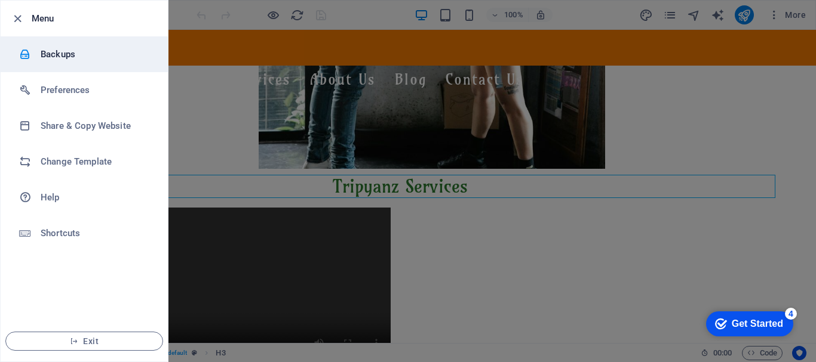
click at [61, 45] on li "Backups" at bounding box center [84, 54] width 167 height 36
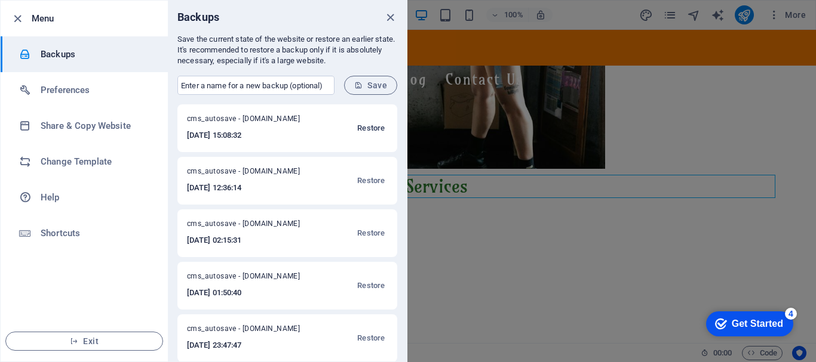
click at [369, 128] on span "Restore" at bounding box center [370, 128] width 27 height 14
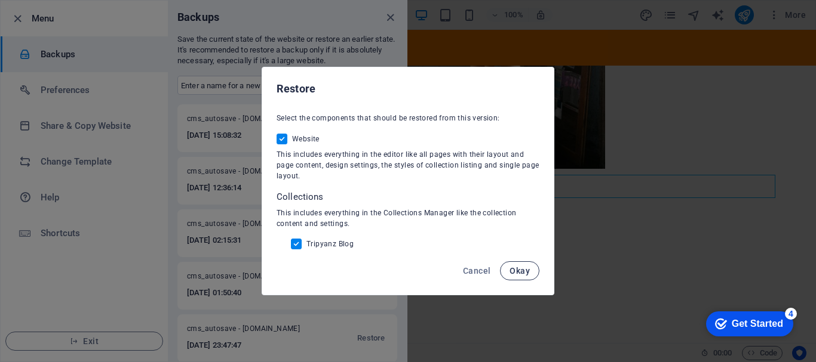
click at [520, 271] on span "Okay" at bounding box center [519, 271] width 20 height 10
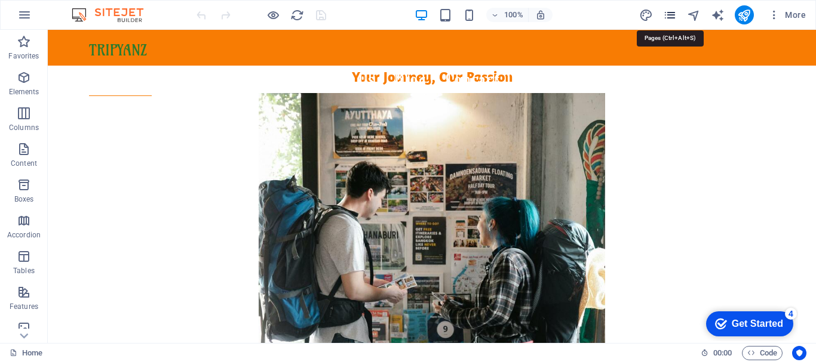
click at [677, 14] on icon "pages" at bounding box center [670, 15] width 14 height 14
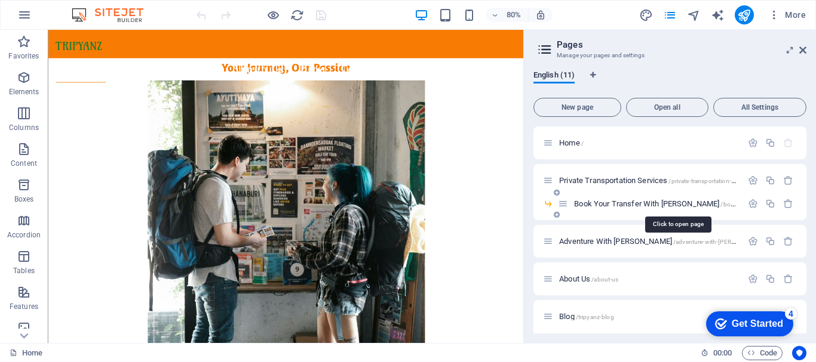
click at [622, 201] on span "Book Your Transfer With [PERSON_NAME] /book-your-transfer-with-tripyanz" at bounding box center [705, 203] width 262 height 9
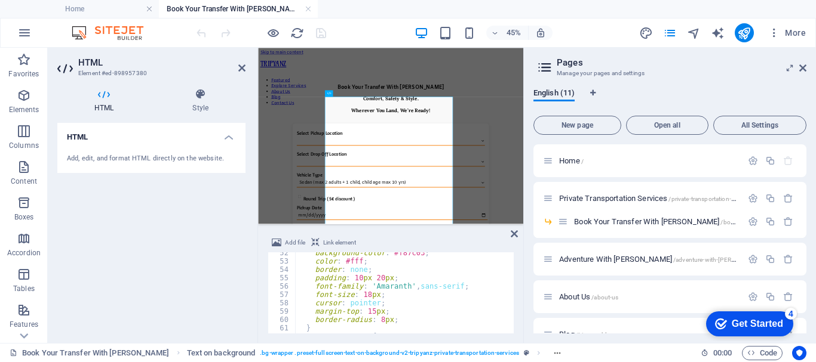
scroll to position [502, 0]
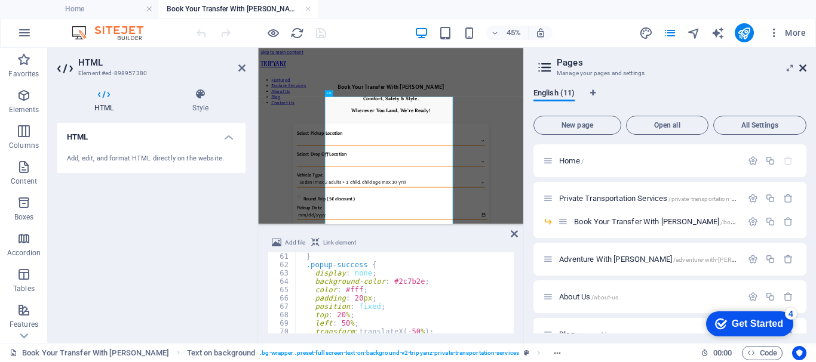
click at [801, 67] on icon at bounding box center [802, 68] width 7 height 10
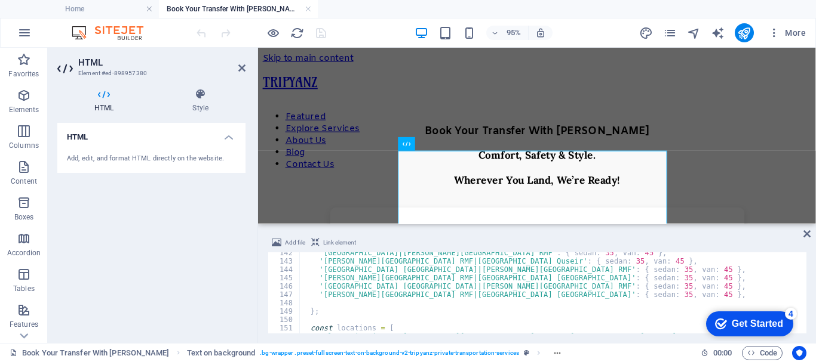
scroll to position [1182, 0]
click at [27, 39] on icon "button" at bounding box center [24, 33] width 14 height 14
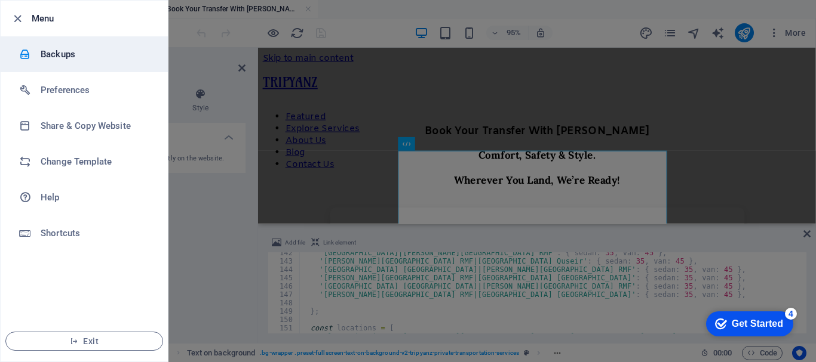
click at [65, 58] on h6 "Backups" at bounding box center [96, 54] width 110 height 14
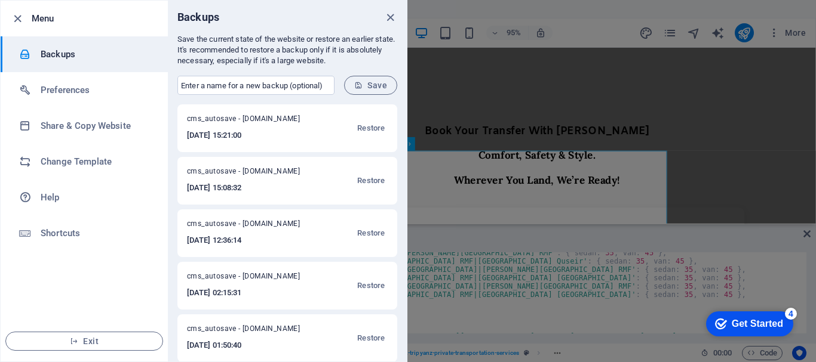
scroll to position [60, 0]
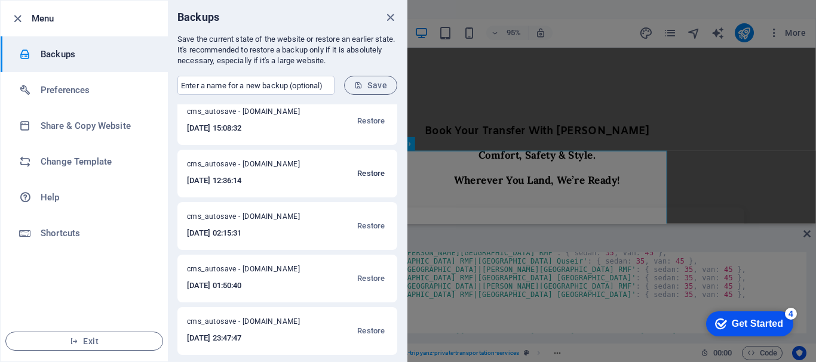
click at [368, 174] on span "Restore" at bounding box center [370, 174] width 27 height 14
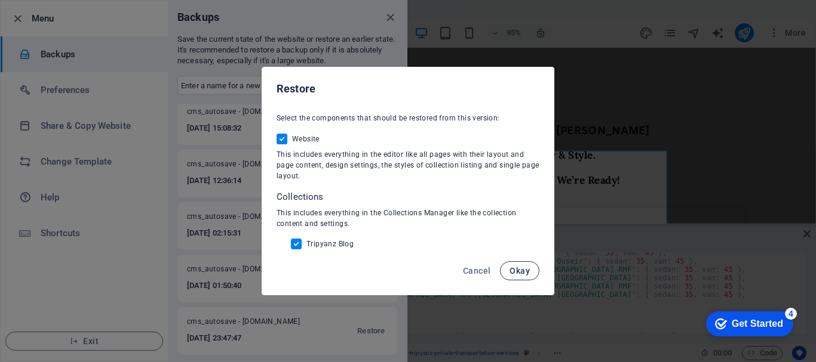
click at [521, 269] on span "Okay" at bounding box center [519, 271] width 20 height 10
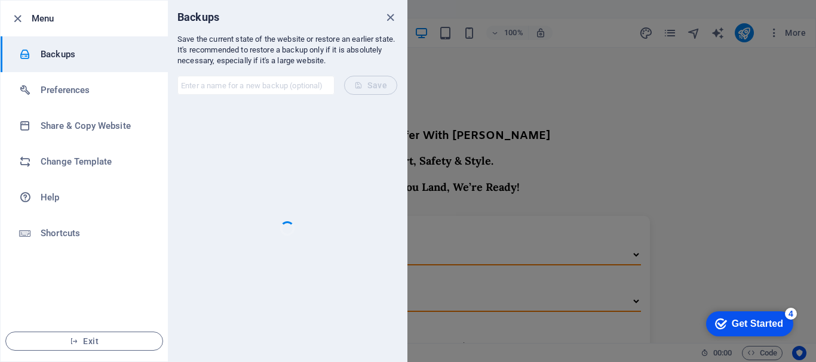
scroll to position [0, 0]
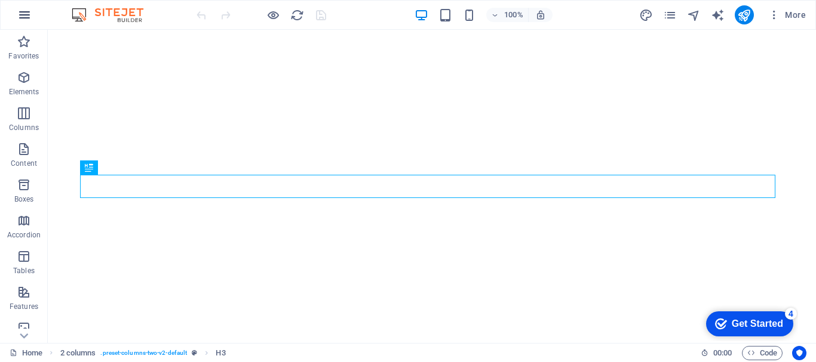
click at [16, 16] on button "button" at bounding box center [24, 15] width 29 height 29
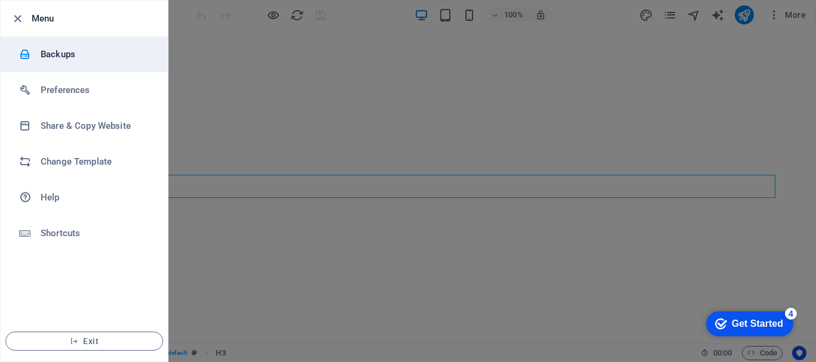
click at [74, 59] on h6 "Backups" at bounding box center [96, 54] width 110 height 14
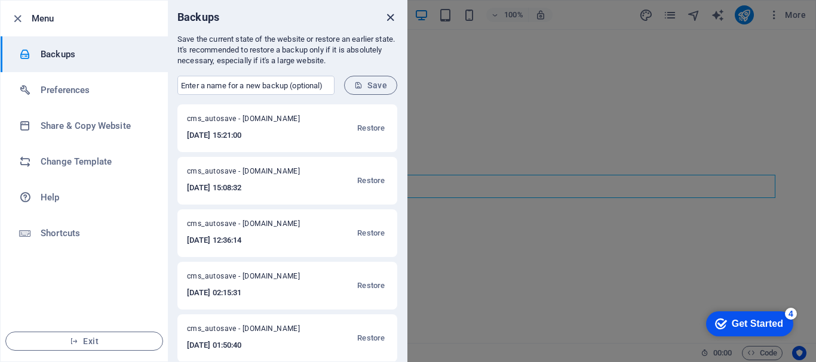
click at [389, 17] on icon "close" at bounding box center [390, 18] width 14 height 14
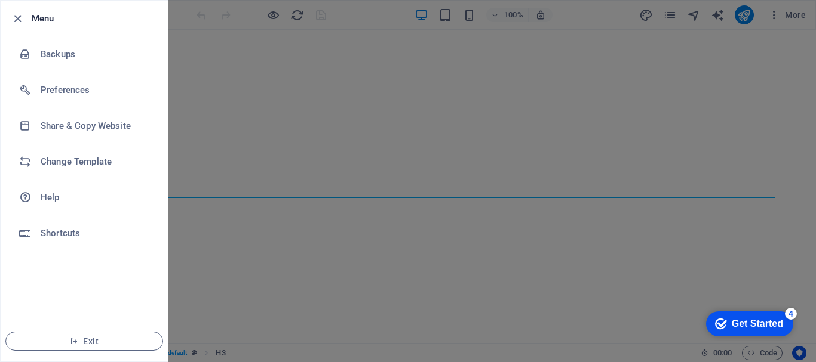
click at [362, 16] on div at bounding box center [408, 181] width 816 height 362
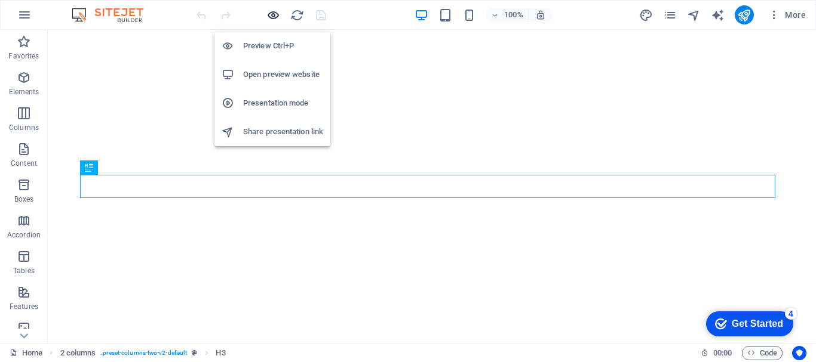
click at [266, 14] on icon "button" at bounding box center [273, 15] width 14 height 14
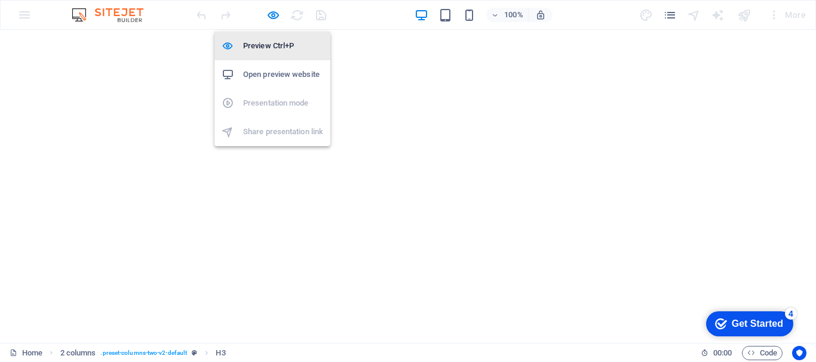
click at [266, 41] on h6 "Preview Ctrl+P" at bounding box center [283, 46] width 80 height 14
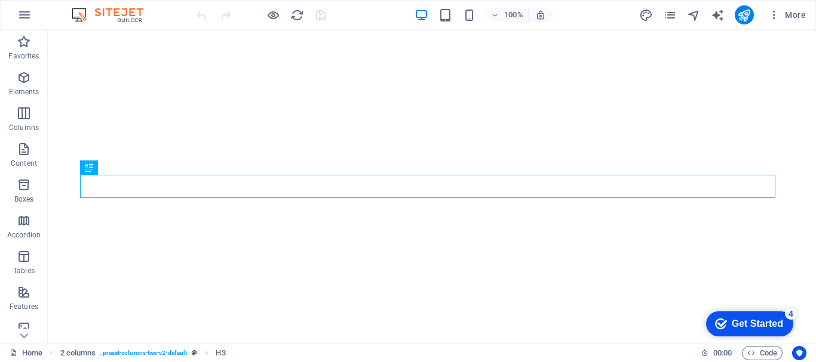
click at [374, 11] on div "100% More" at bounding box center [502, 14] width 616 height 19
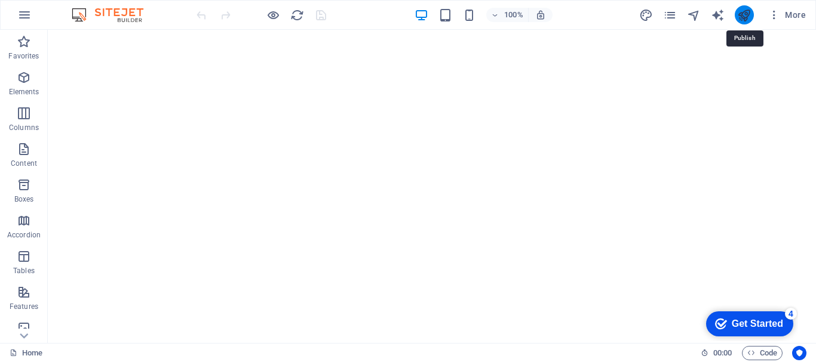
click at [745, 12] on icon "publish" at bounding box center [744, 15] width 14 height 14
